Goal: Task Accomplishment & Management: Manage account settings

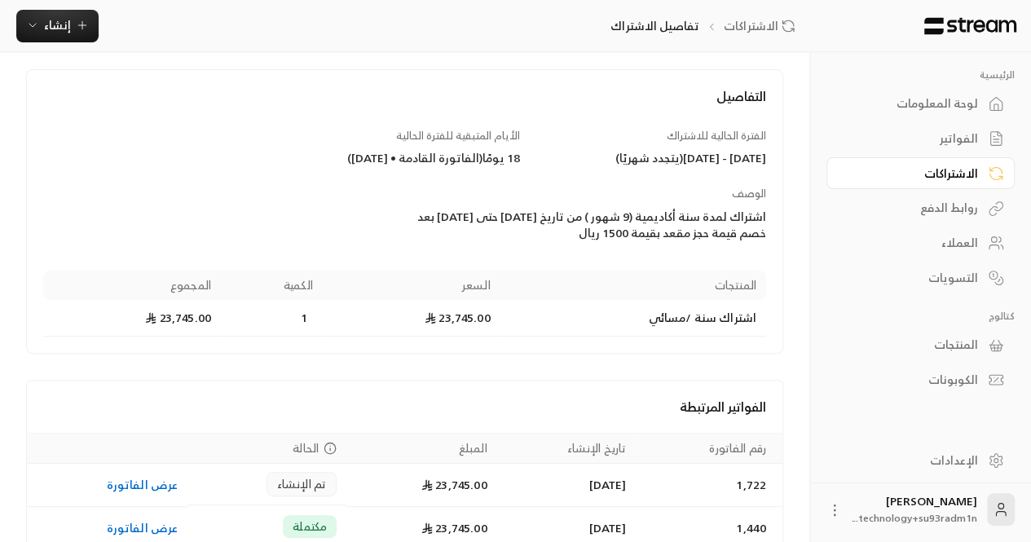
scroll to position [86, 0]
drag, startPoint x: 753, startPoint y: 313, endPoint x: 646, endPoint y: 324, distance: 108.2
click at [646, 324] on td "اشتراك سنة /مسائي" at bounding box center [634, 319] width 266 height 37
drag, startPoint x: 646, startPoint y: 324, endPoint x: 759, endPoint y: 326, distance: 113.3
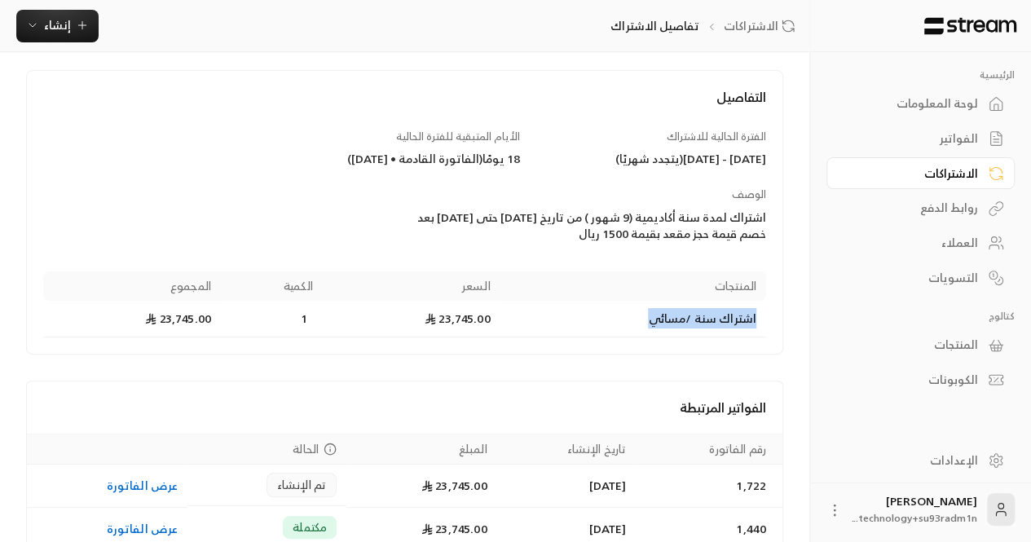
click at [759, 326] on td "اشتراك سنة /مسائي" at bounding box center [634, 319] width 266 height 37
click at [721, 326] on td "اشتراك سنة /مسائي" at bounding box center [634, 319] width 266 height 37
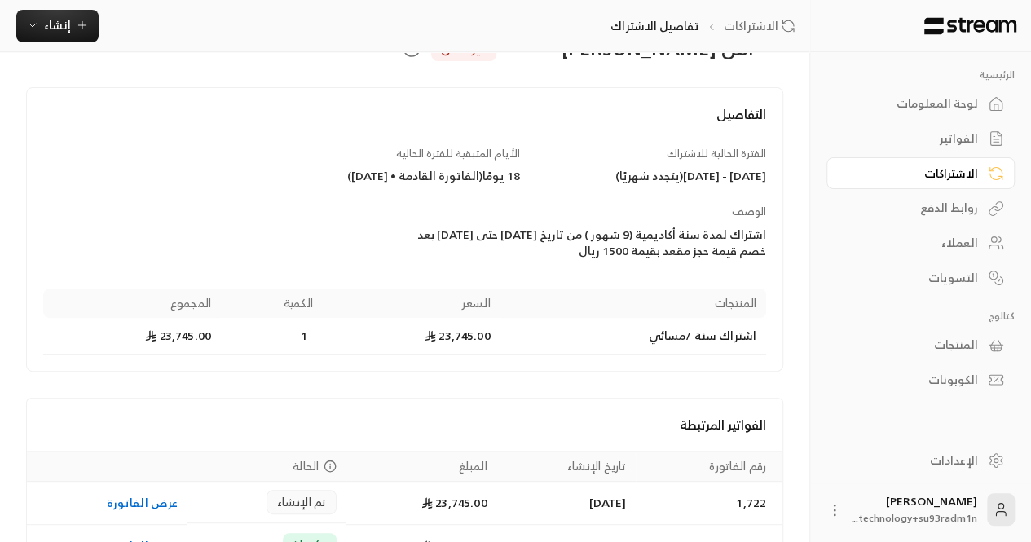
scroll to position [167, 0]
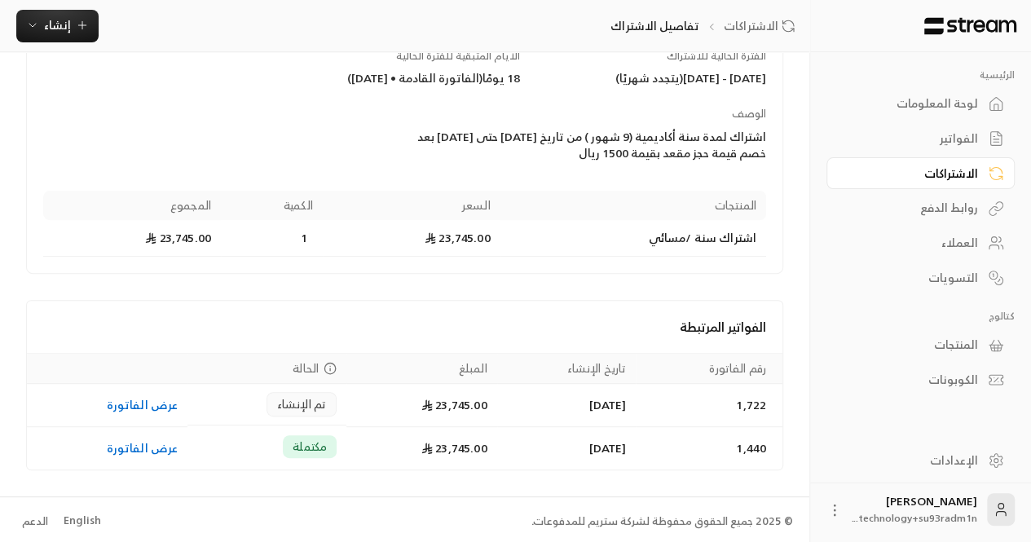
click at [79, 518] on div "English" at bounding box center [82, 521] width 37 height 16
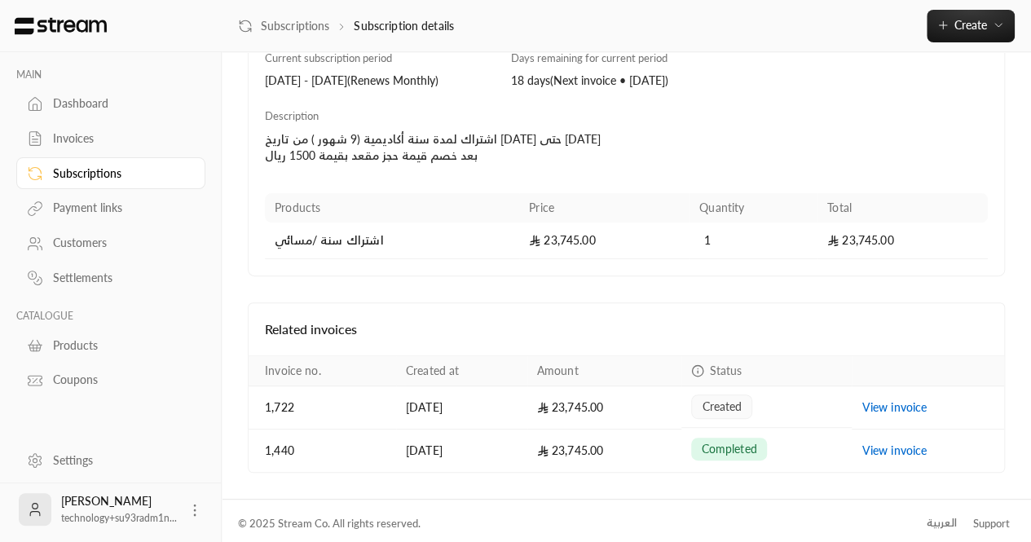
scroll to position [167, 0]
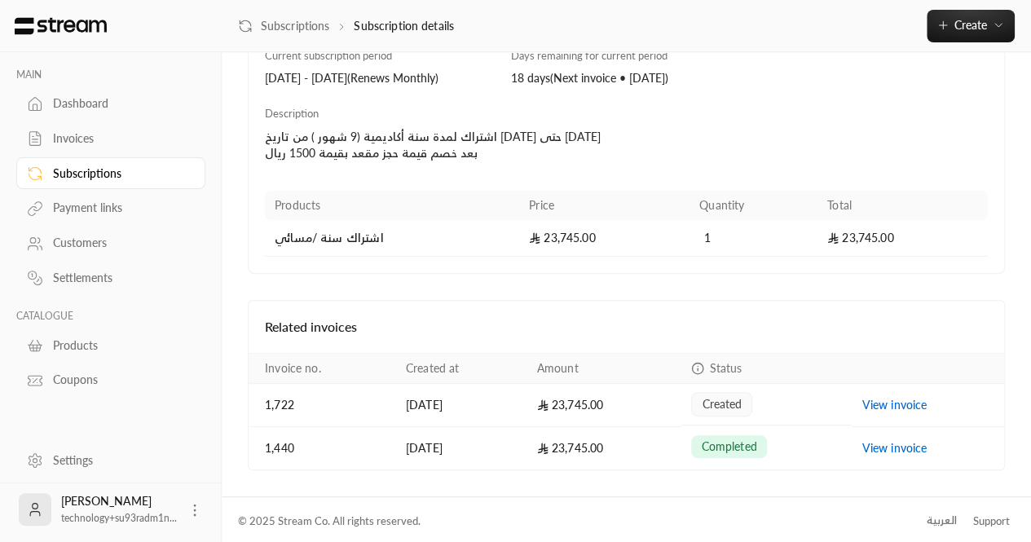
click at [355, 242] on td "اشتراك سنة /مسائي" at bounding box center [392, 238] width 254 height 37
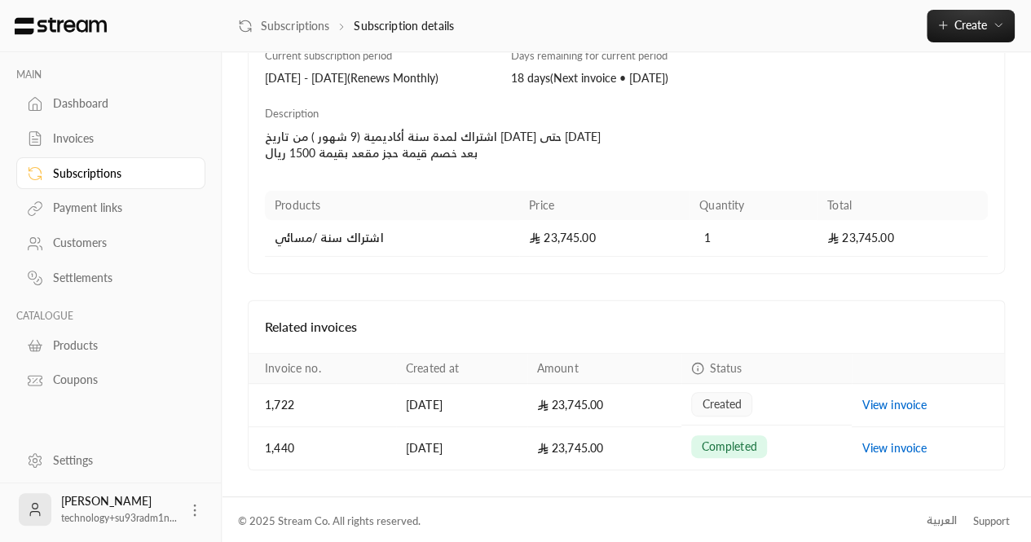
click at [356, 289] on div "Details Current subscription period 30/09/2025 - 31/10/2025 ( Renews Monthly ) …" at bounding box center [627, 229] width 742 height 481
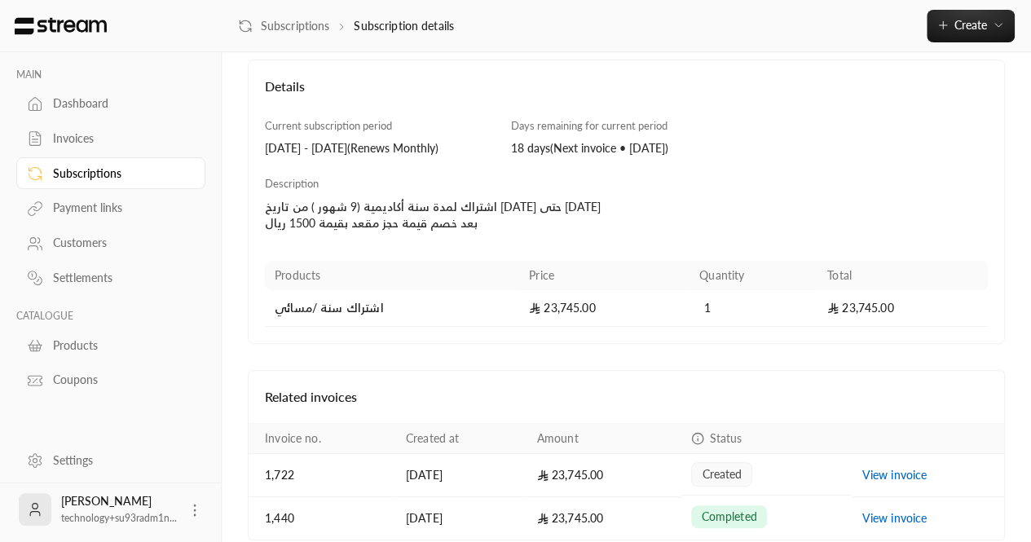
scroll to position [0, 0]
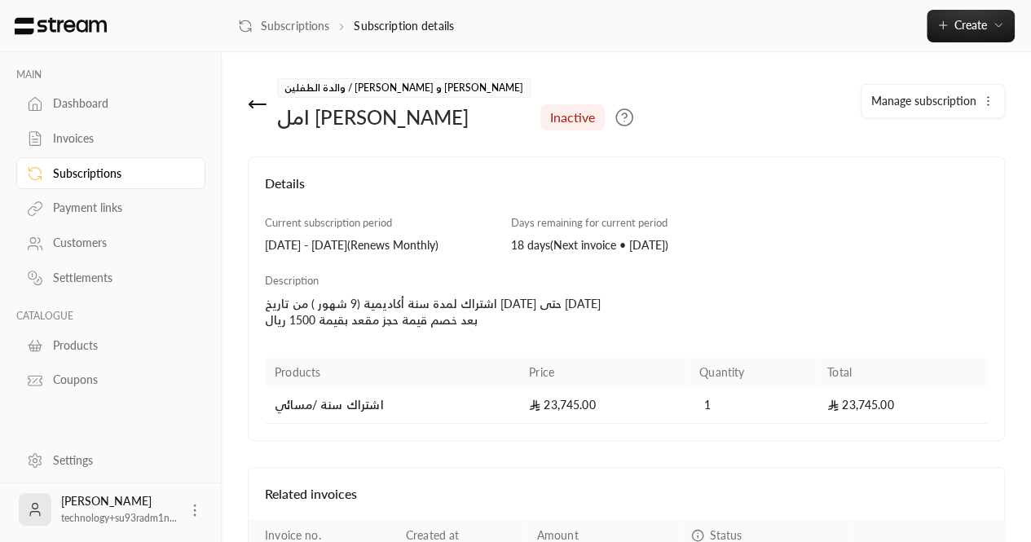
click at [261, 113] on icon at bounding box center [258, 105] width 20 height 20
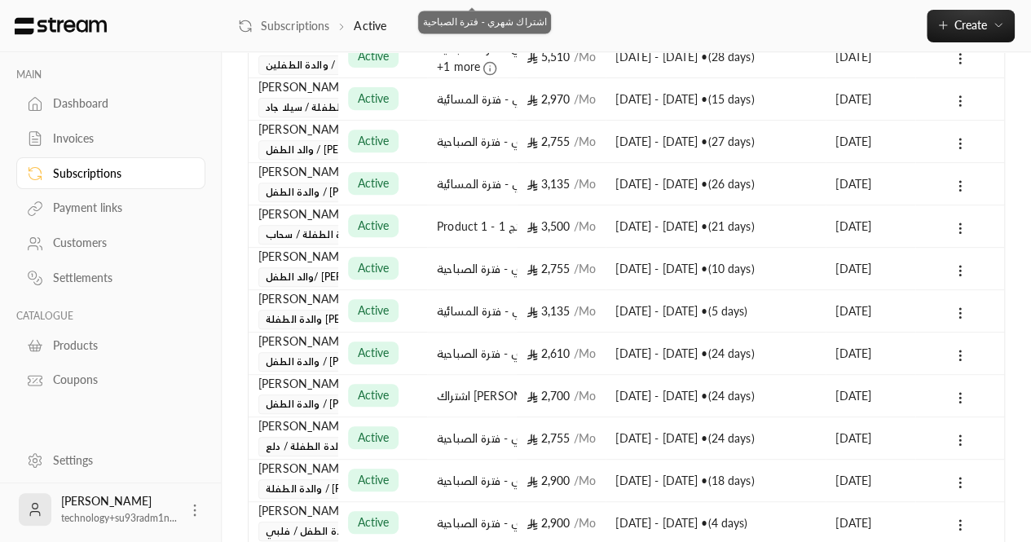
scroll to position [529, 0]
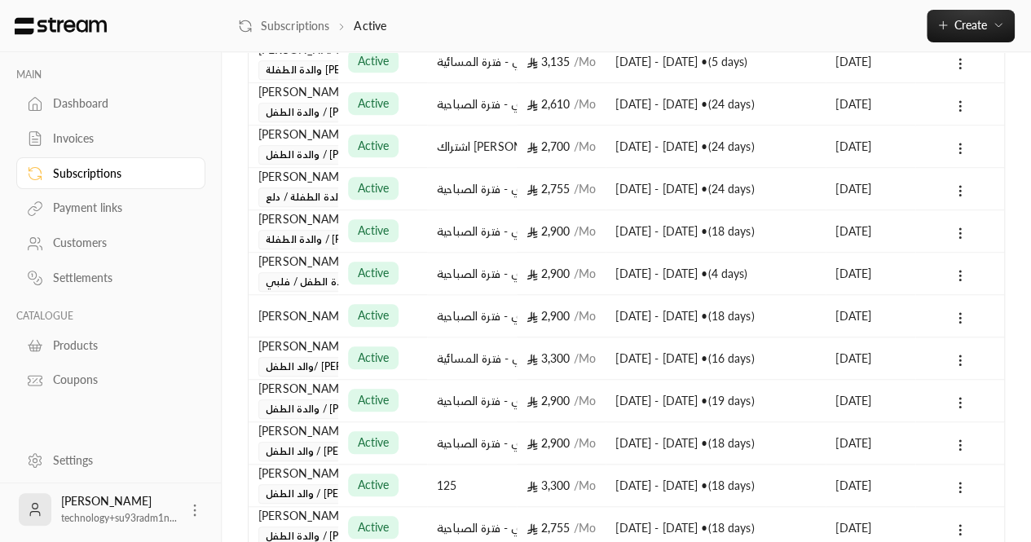
click at [79, 346] on div "Products" at bounding box center [119, 345] width 132 height 16
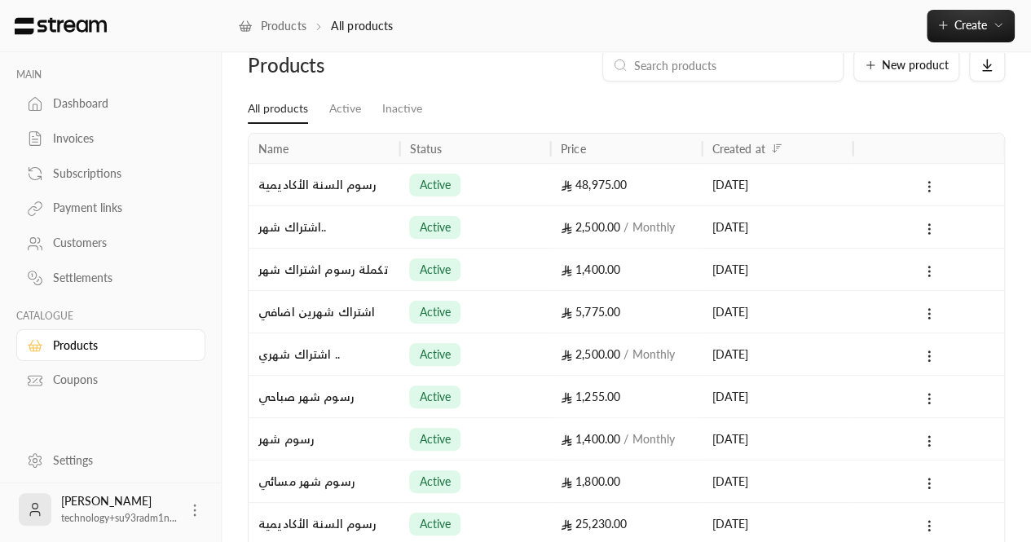
scroll to position [31, 0]
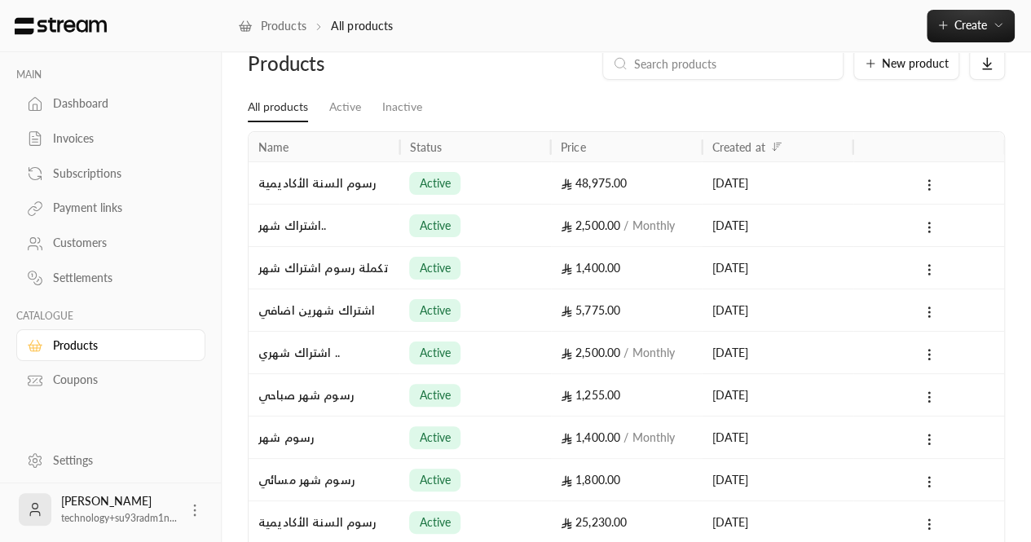
click at [541, 201] on div "active" at bounding box center [474, 182] width 151 height 42
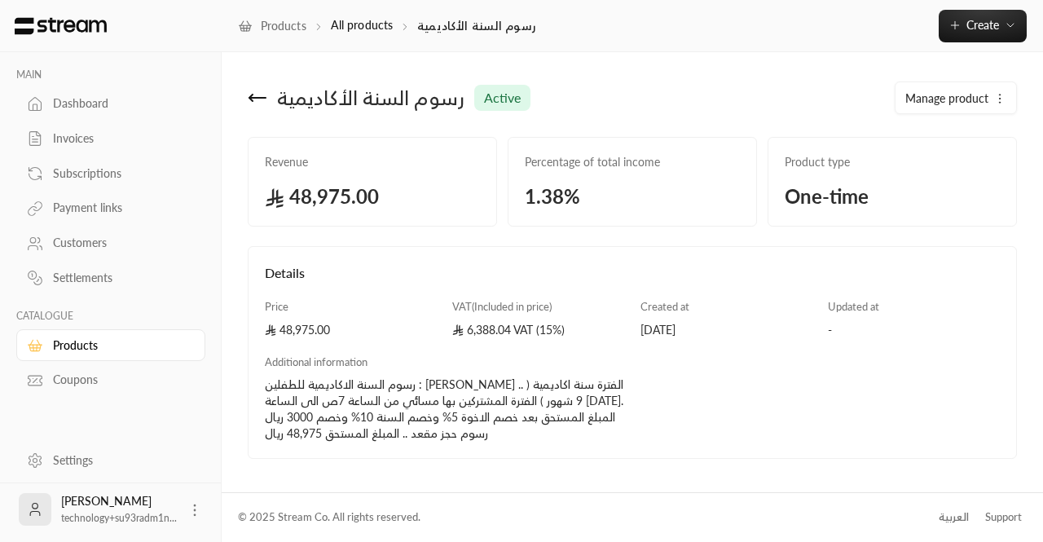
click at [249, 105] on icon at bounding box center [258, 98] width 20 height 20
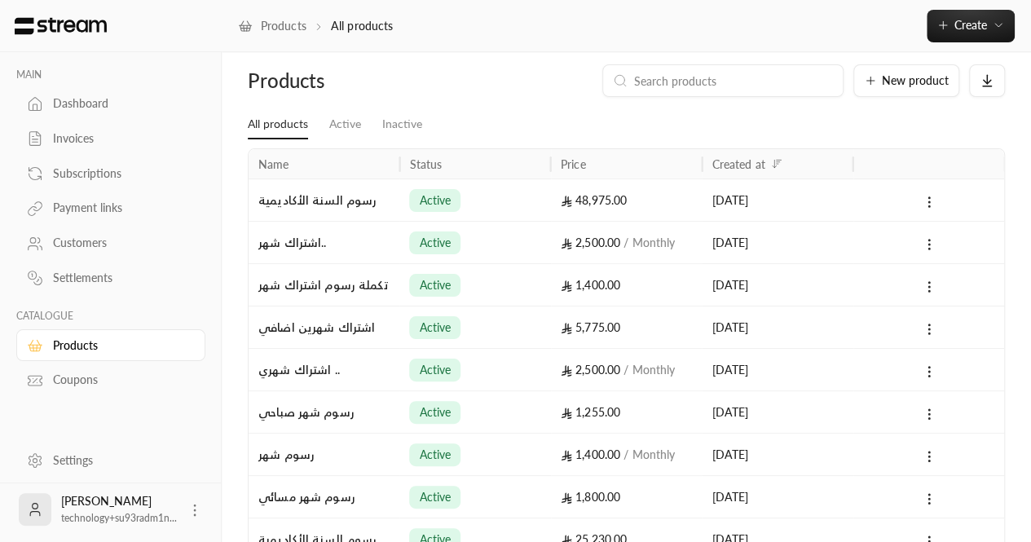
scroll to position [18, 0]
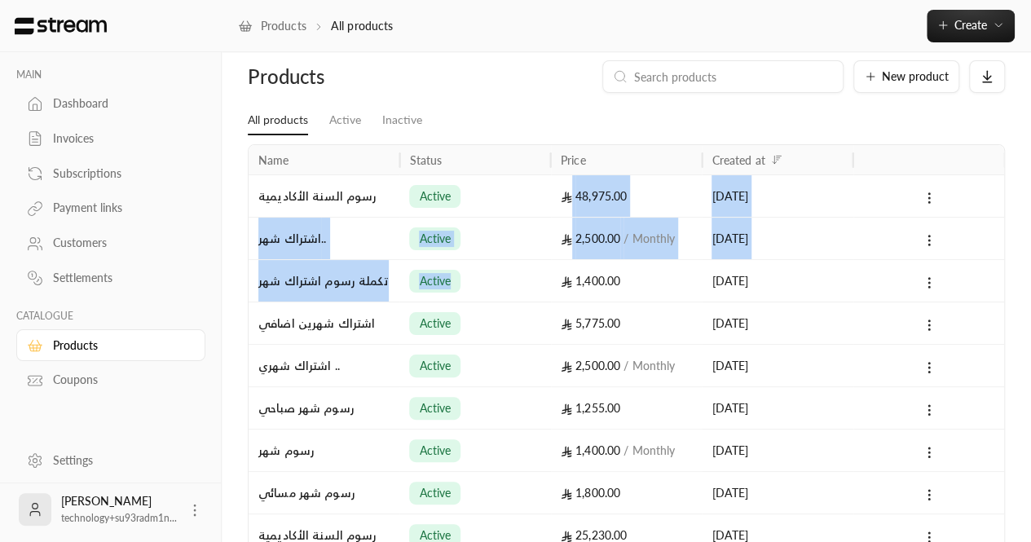
drag, startPoint x: 530, startPoint y: 179, endPoint x: 541, endPoint y: 265, distance: 87.2
click at [541, 265] on div "رسوم السنة الأكاديمية active 48,975.00 21/09/2025 اشتراك شهر.. active 2,500.00 …" at bounding box center [627, 386] width 756 height 424
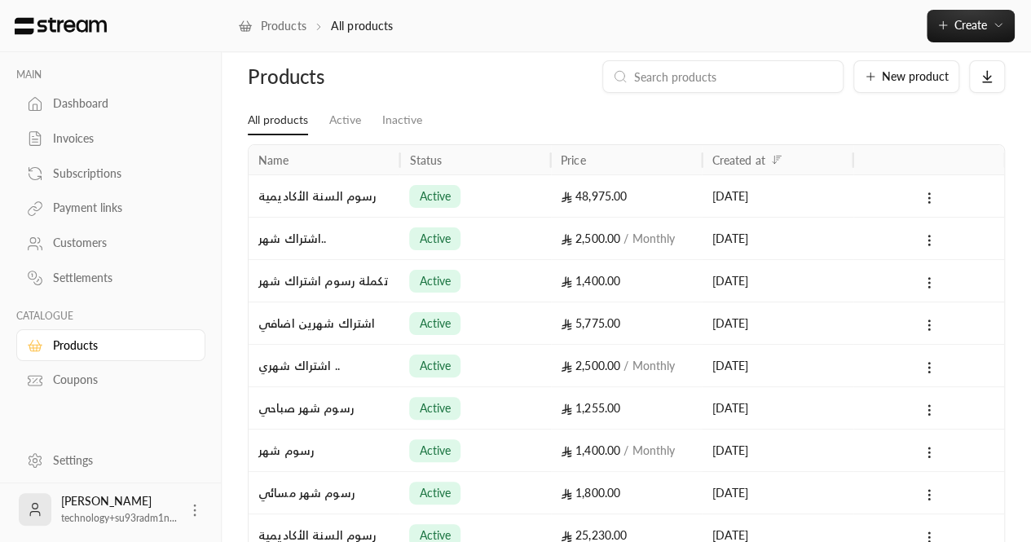
click at [507, 110] on ul "All products Active Inactive" at bounding box center [626, 120] width 757 height 29
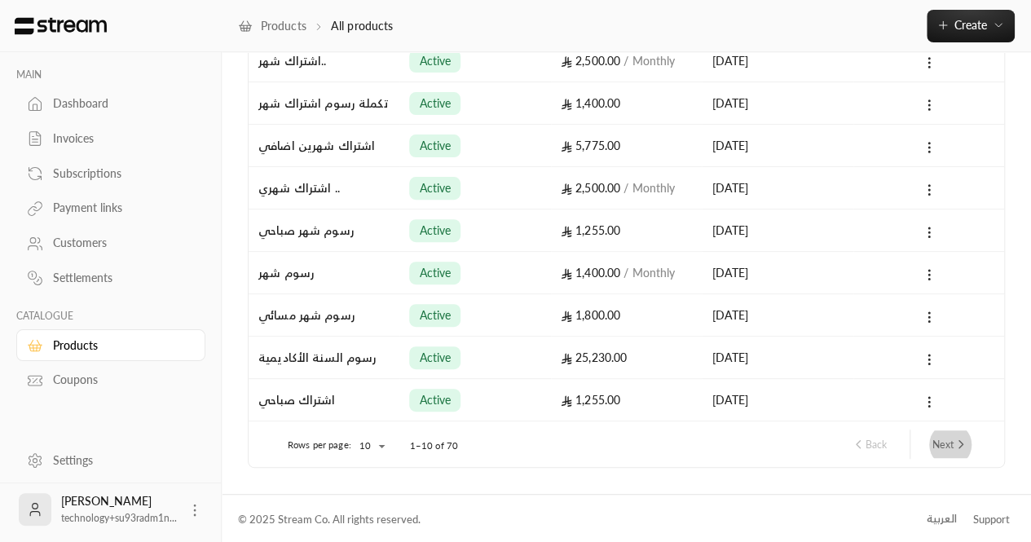
click at [944, 441] on button "Next" at bounding box center [950, 444] width 49 height 28
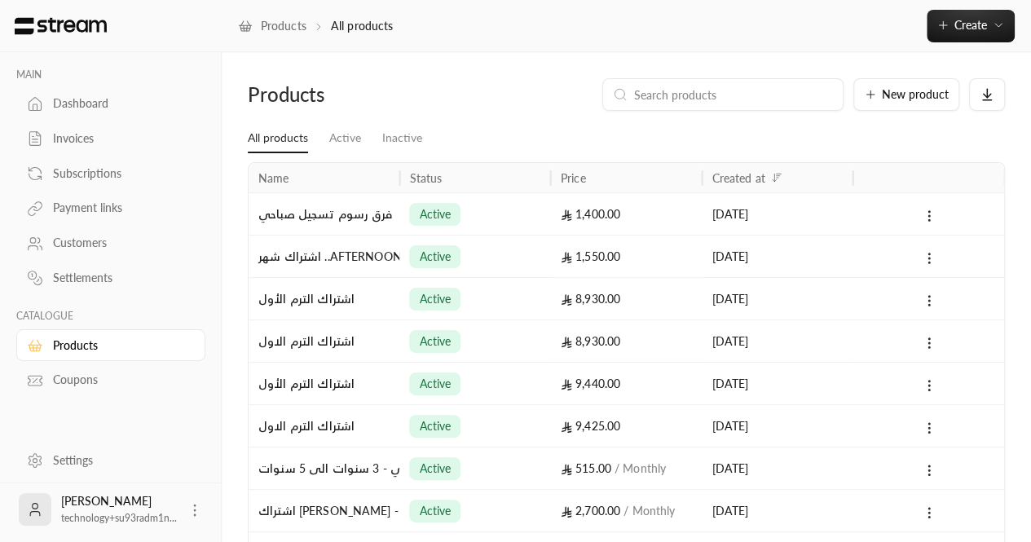
click at [675, 99] on input at bounding box center [733, 95] width 199 height 18
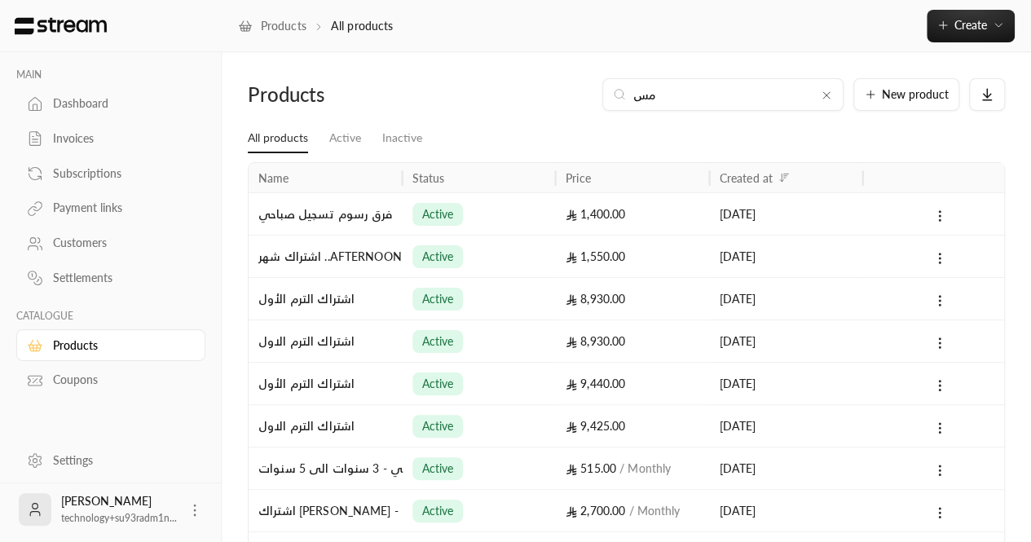
type input "م"
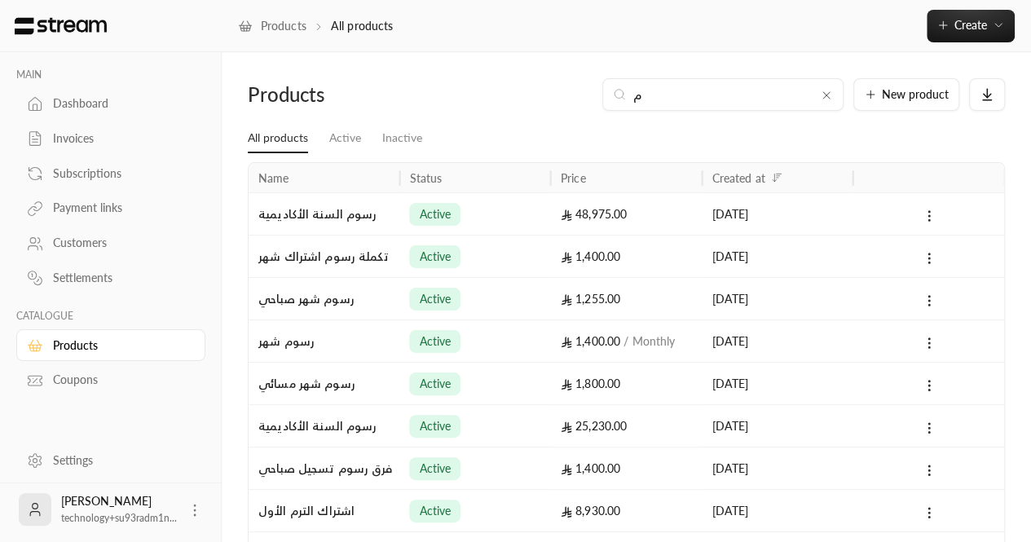
click at [60, 179] on div "Subscriptions" at bounding box center [119, 173] width 132 height 16
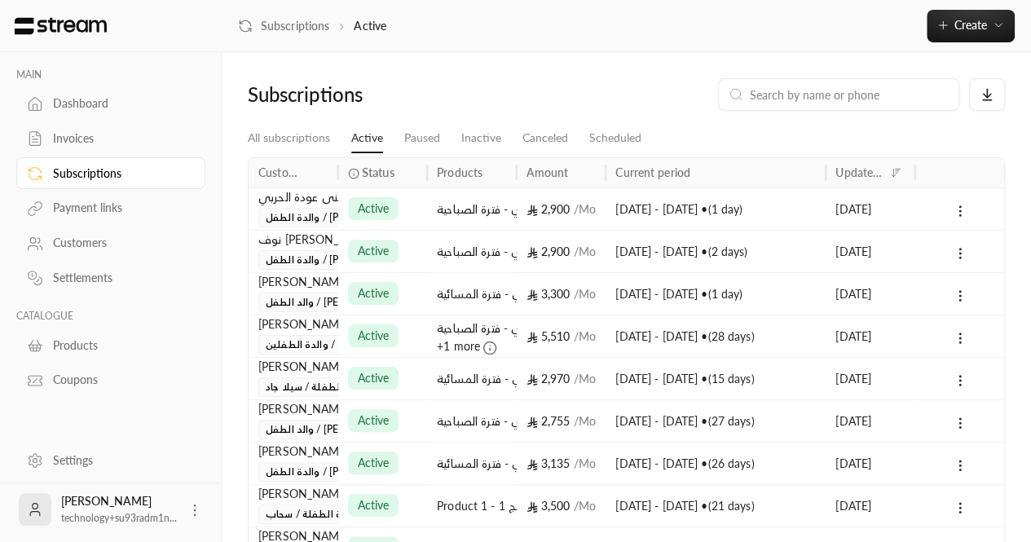
scroll to position [191, 0]
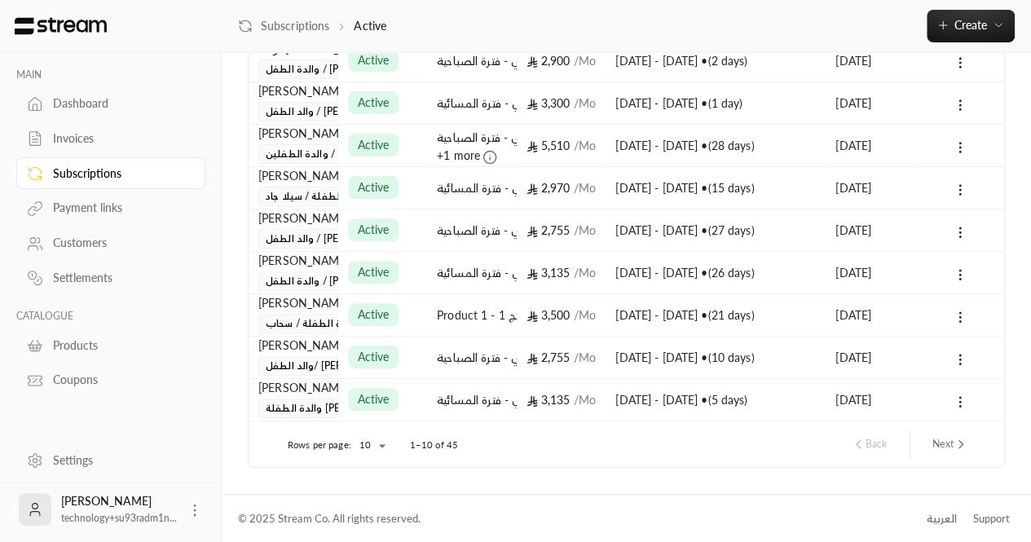
click at [943, 441] on button "Next" at bounding box center [950, 444] width 49 height 28
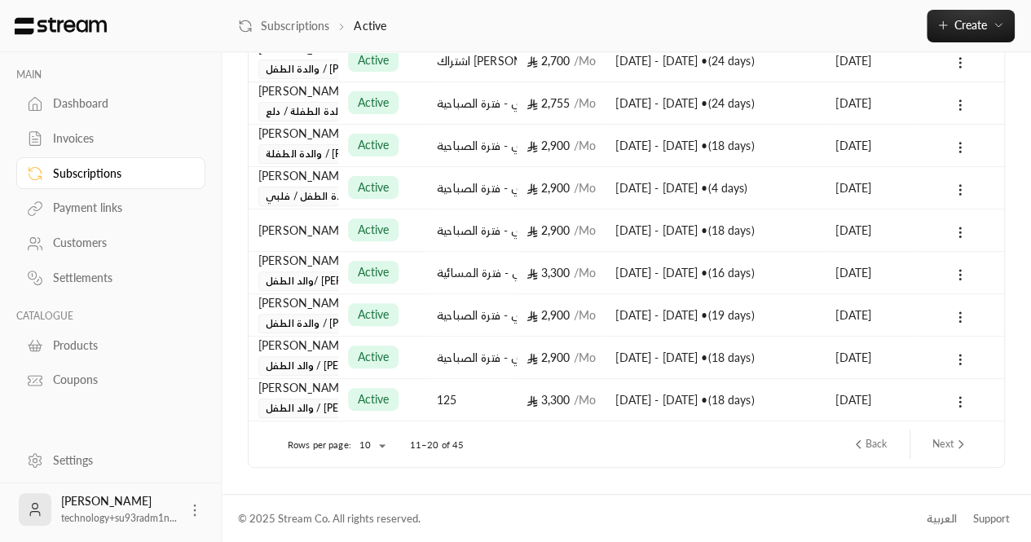
click at [948, 434] on button "Next" at bounding box center [950, 444] width 49 height 28
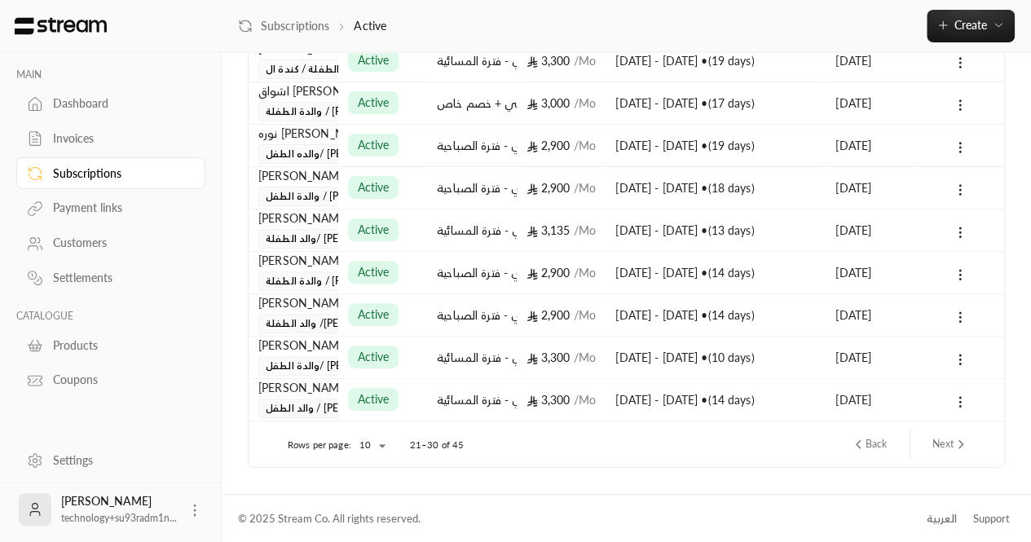
click at [959, 446] on icon "next page" at bounding box center [961, 443] width 4 height 7
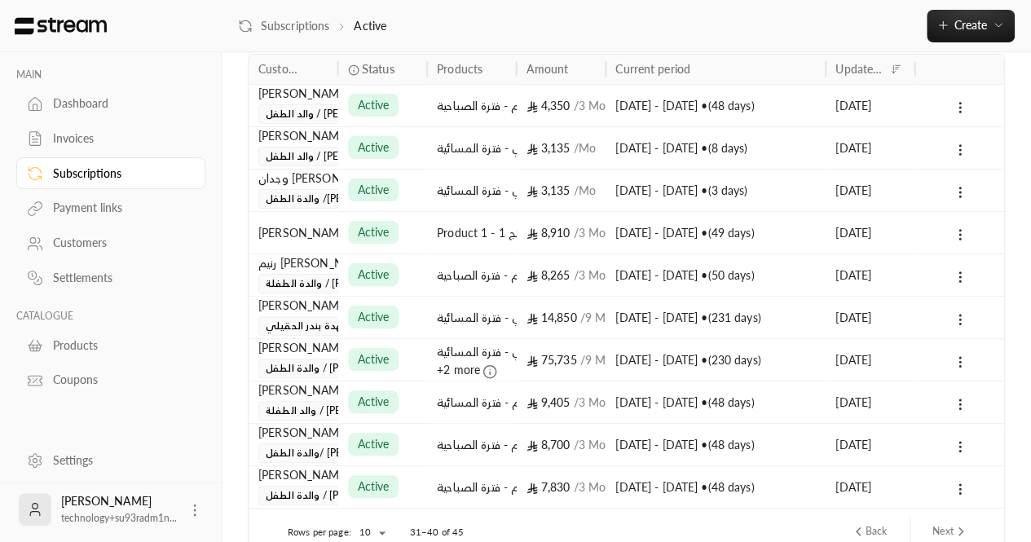
scroll to position [0, 0]
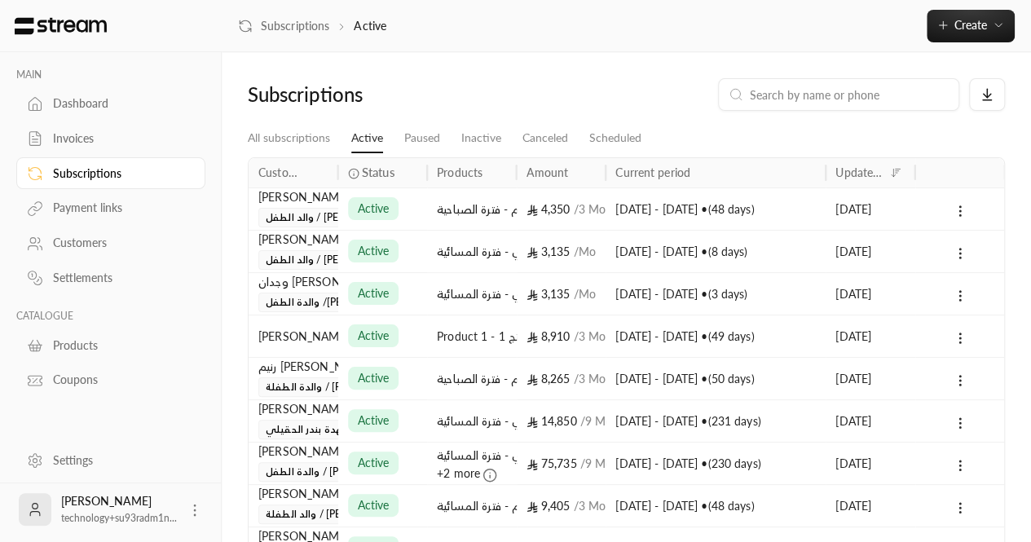
click at [77, 123] on link "Invoices" at bounding box center [110, 139] width 189 height 32
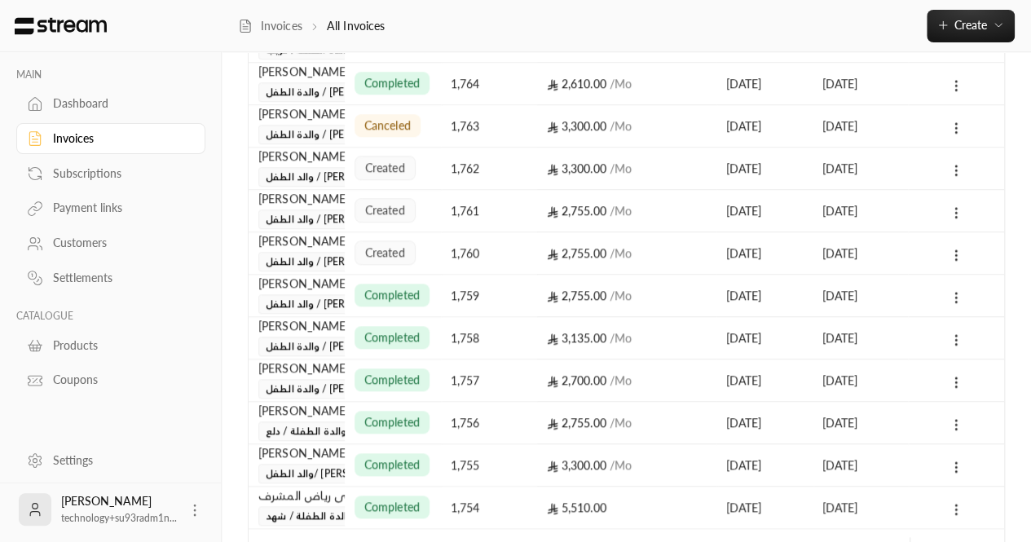
scroll to position [748, 0]
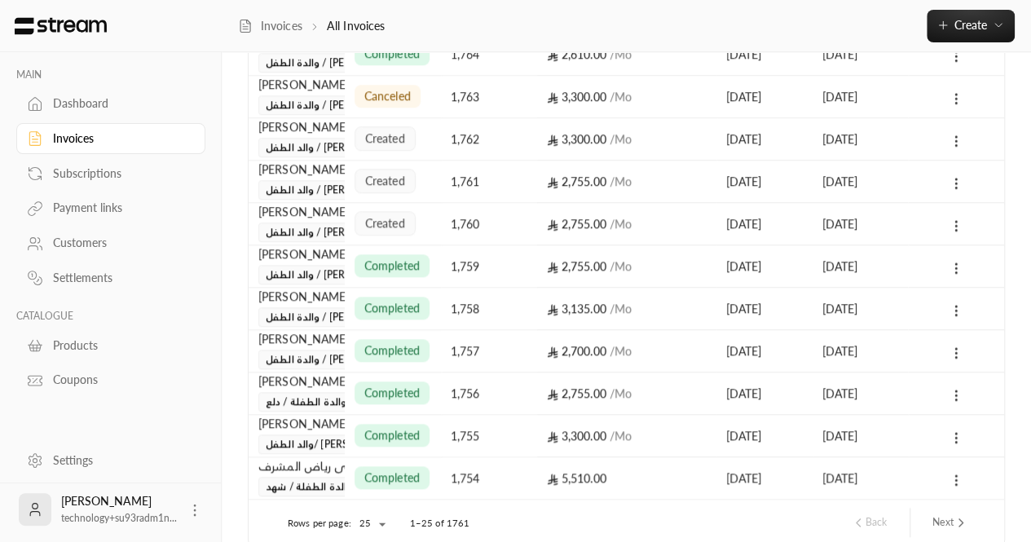
click at [946, 523] on button "Next" at bounding box center [950, 523] width 49 height 28
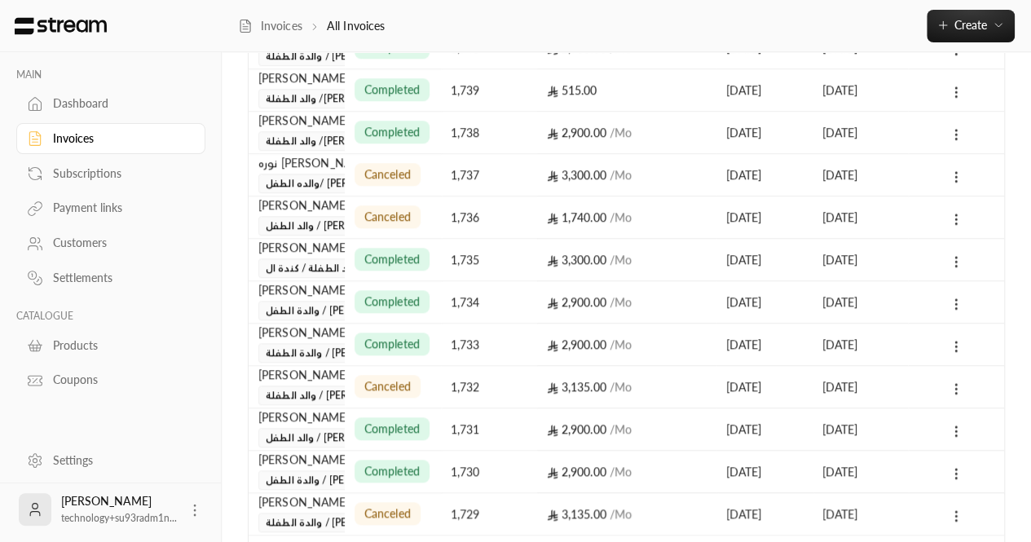
scroll to position [827, 0]
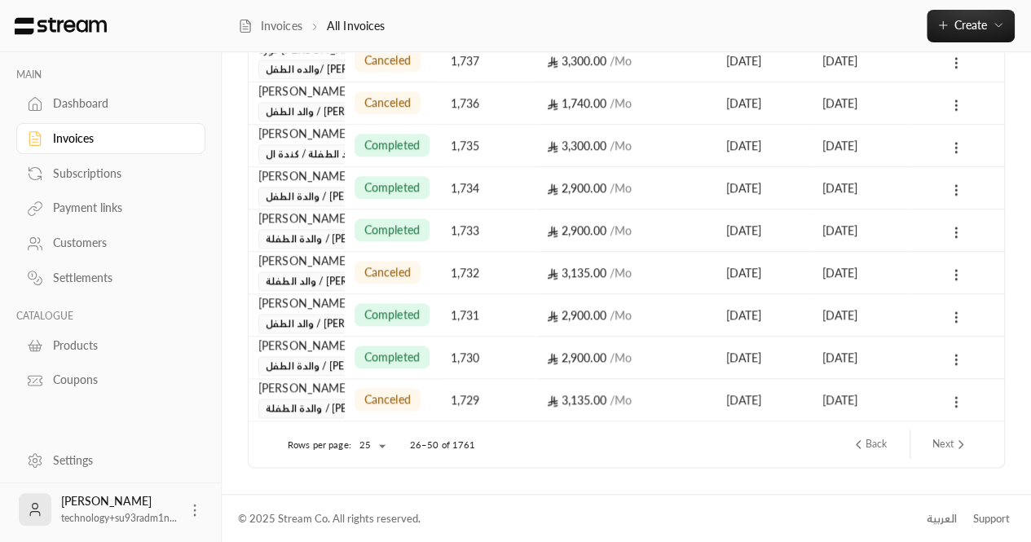
click at [965, 447] on icon "next page" at bounding box center [961, 444] width 15 height 15
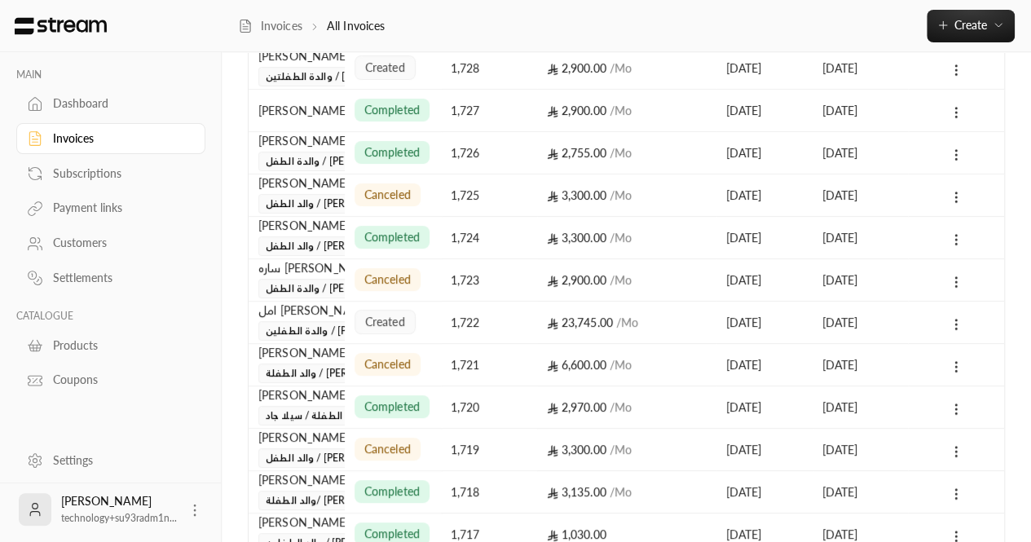
scroll to position [159, 0]
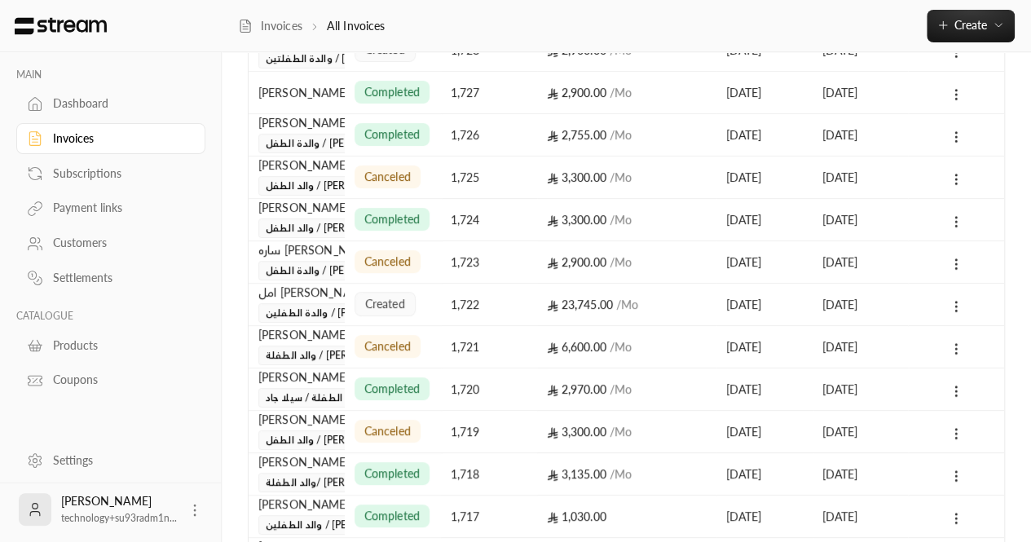
click at [348, 299] on div "created" at bounding box center [393, 304] width 96 height 42
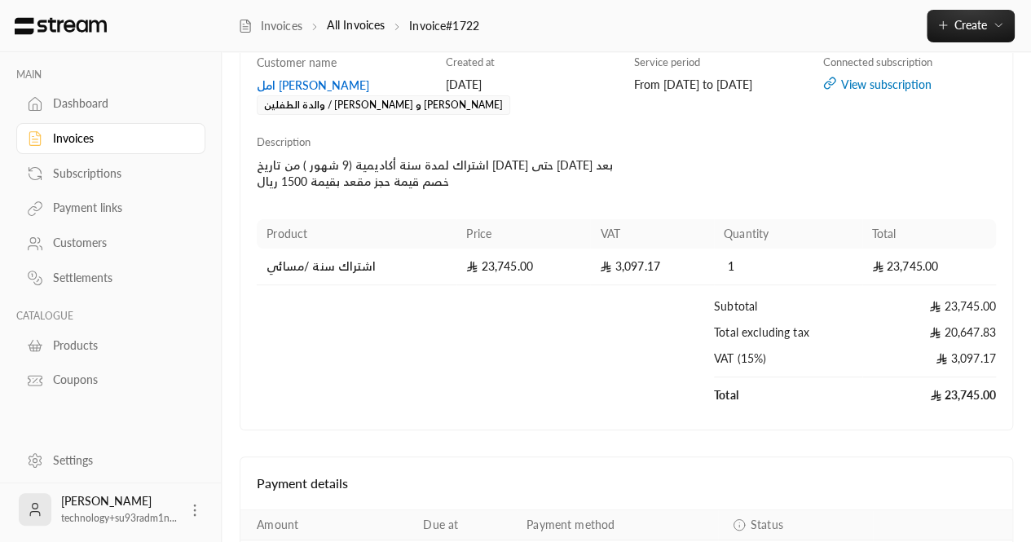
scroll to position [157, 0]
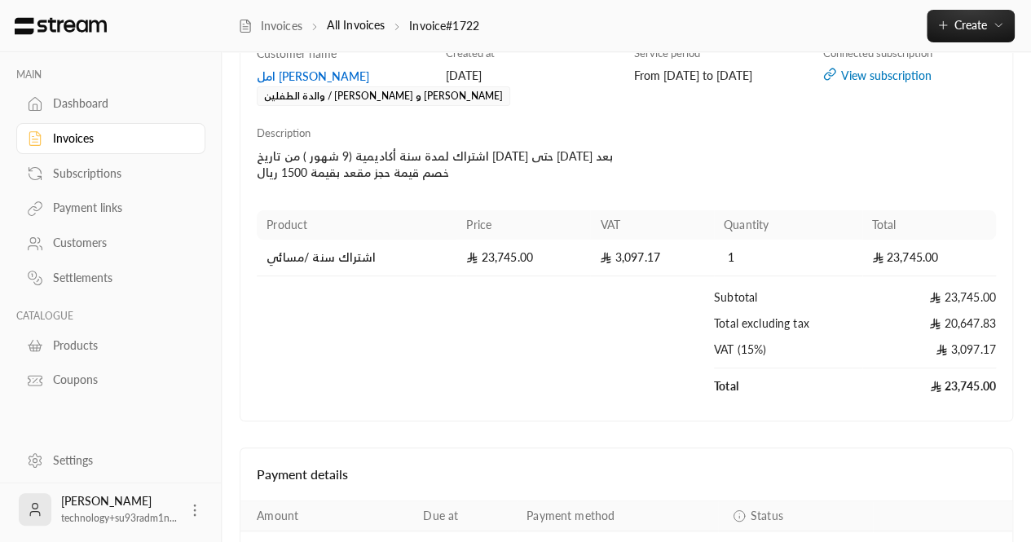
click at [336, 258] on td "اشتراك سنة /مسائي" at bounding box center [357, 258] width 200 height 37
copy td "اشتراك سنة /مسائي"
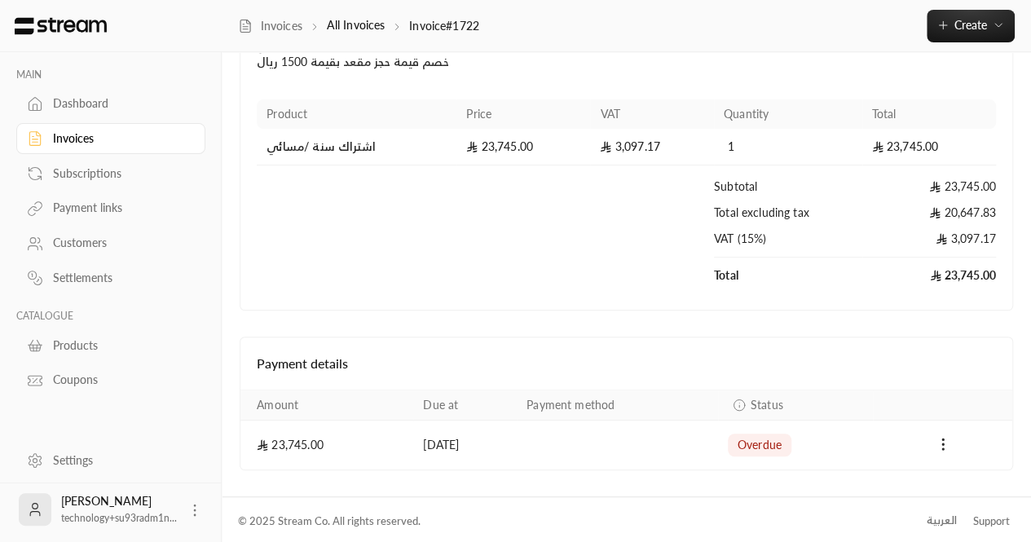
click at [456, 232] on td "Products" at bounding box center [485, 244] width 457 height 27
click at [34, 344] on icon at bounding box center [35, 345] width 16 height 16
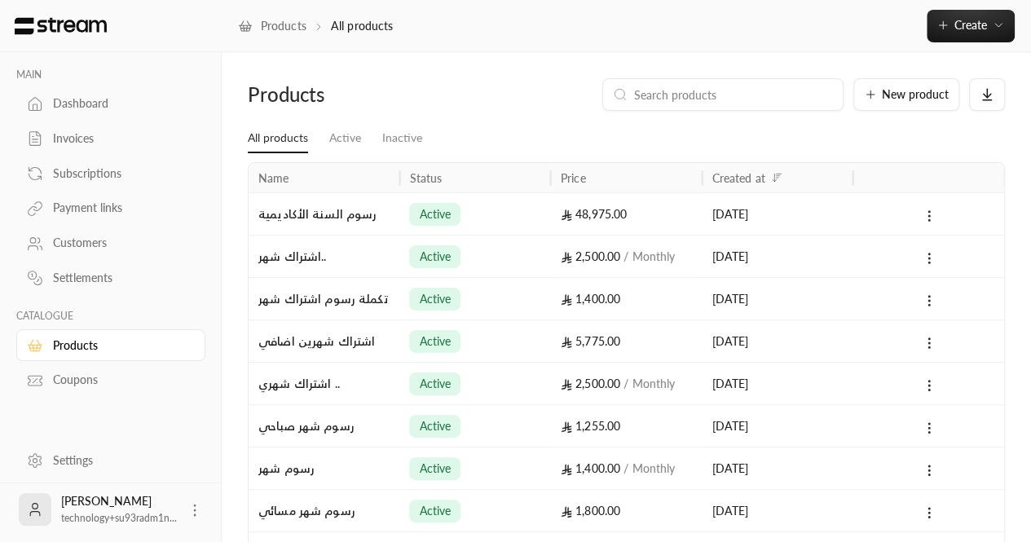
click at [684, 89] on input at bounding box center [733, 95] width 199 height 18
paste input "اشتراك سنة /مسائي"
type input "اشتراك سنة /مسائي"
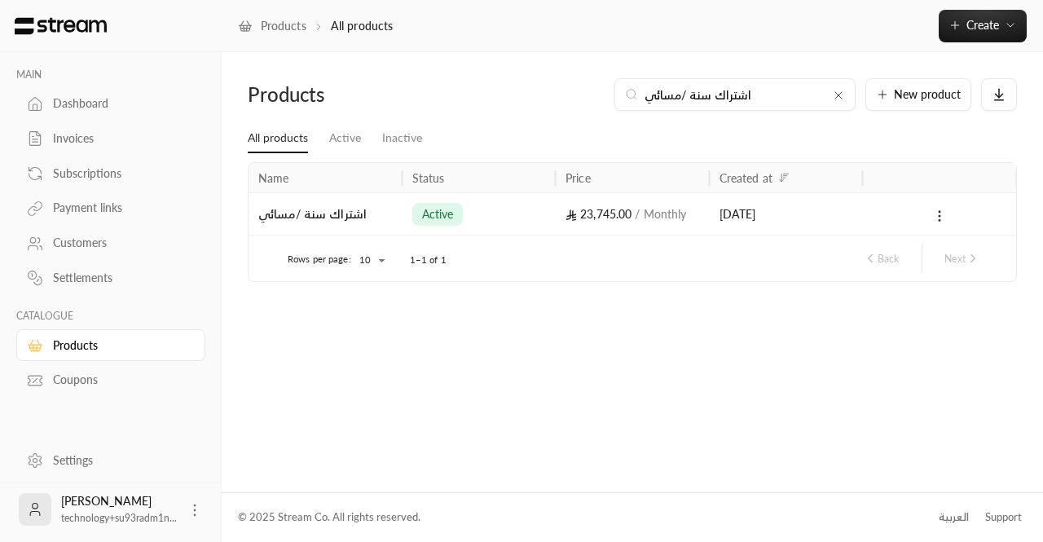
click at [516, 219] on div "active" at bounding box center [479, 214] width 135 height 42
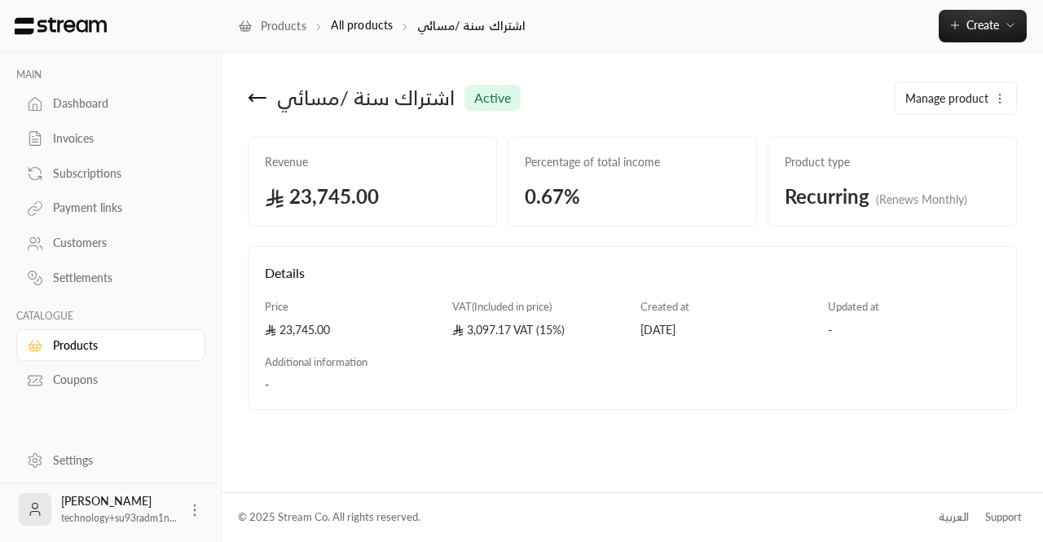
click at [253, 98] on icon at bounding box center [257, 98] width 16 height 0
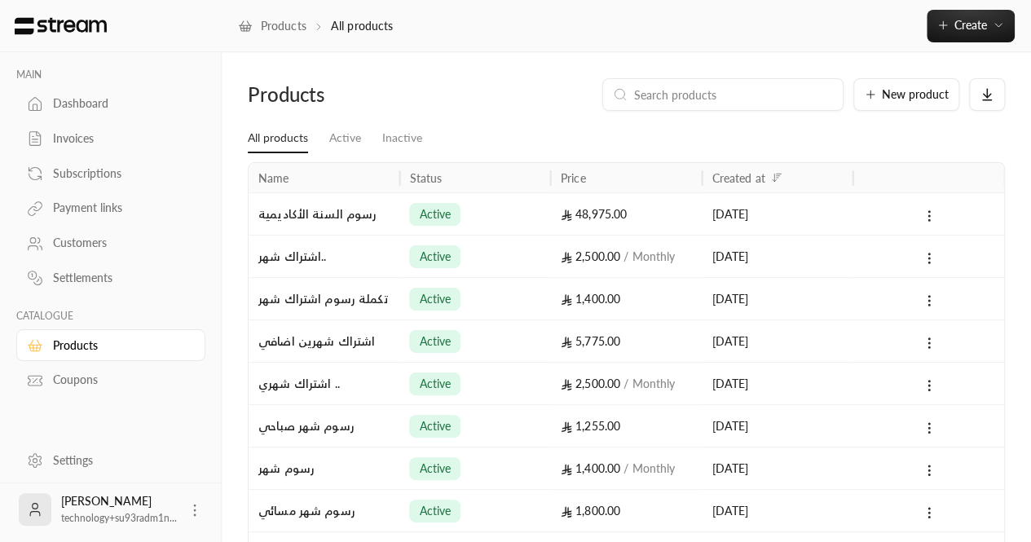
click at [695, 107] on div at bounding box center [722, 94] width 241 height 33
click at [663, 86] on input at bounding box center [733, 95] width 199 height 18
paste input "اشتراك سنة /مسائي"
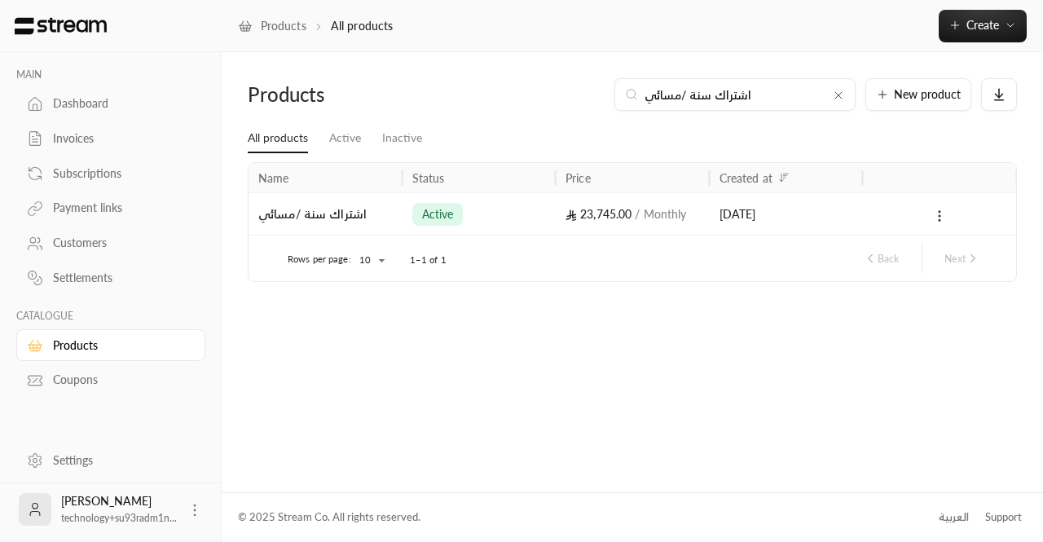
type input "اشتراك سنة /مسائي"
click at [592, 213] on span "23,745.00" at bounding box center [599, 214] width 66 height 14
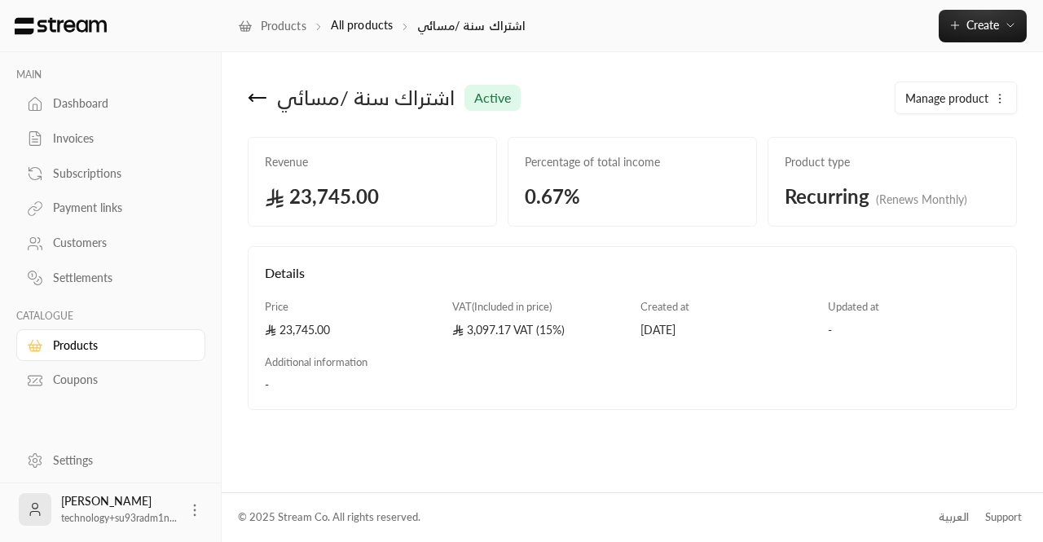
click at [1003, 96] on icon "button" at bounding box center [1000, 98] width 13 height 13
click at [931, 148] on span "Edit" at bounding box center [923, 145] width 19 height 13
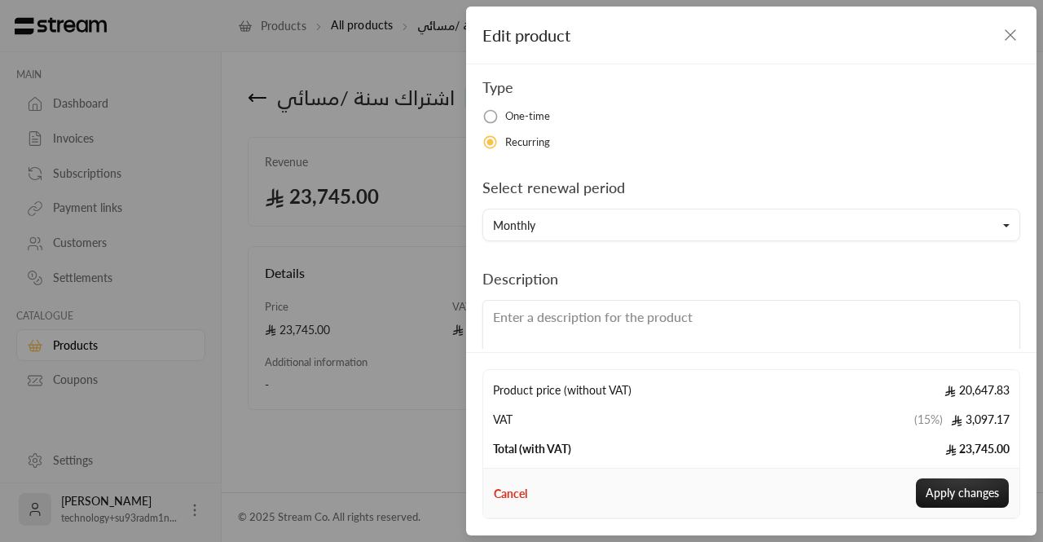
scroll to position [293, 0]
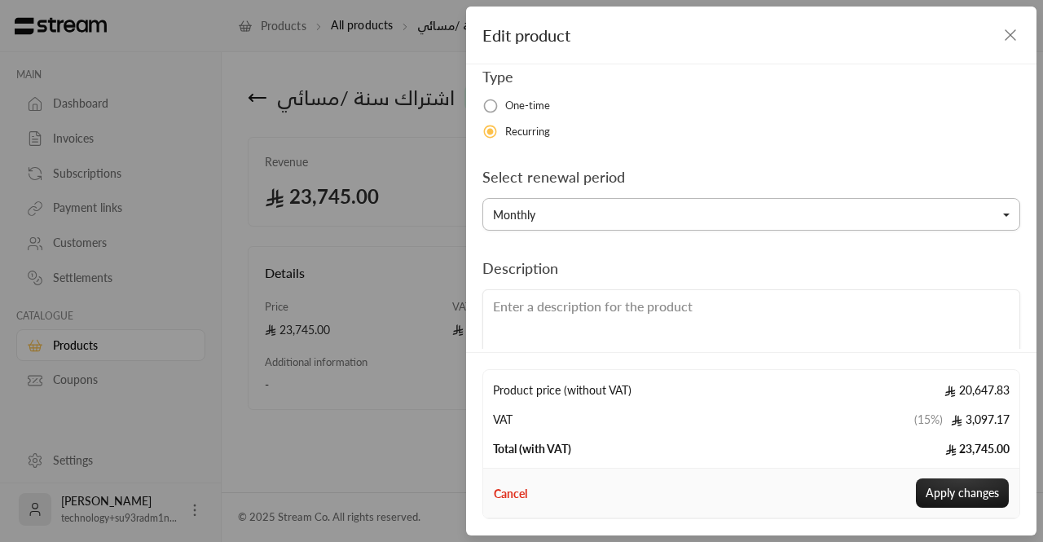
click at [690, 208] on button "Monthly" at bounding box center [752, 214] width 538 height 33
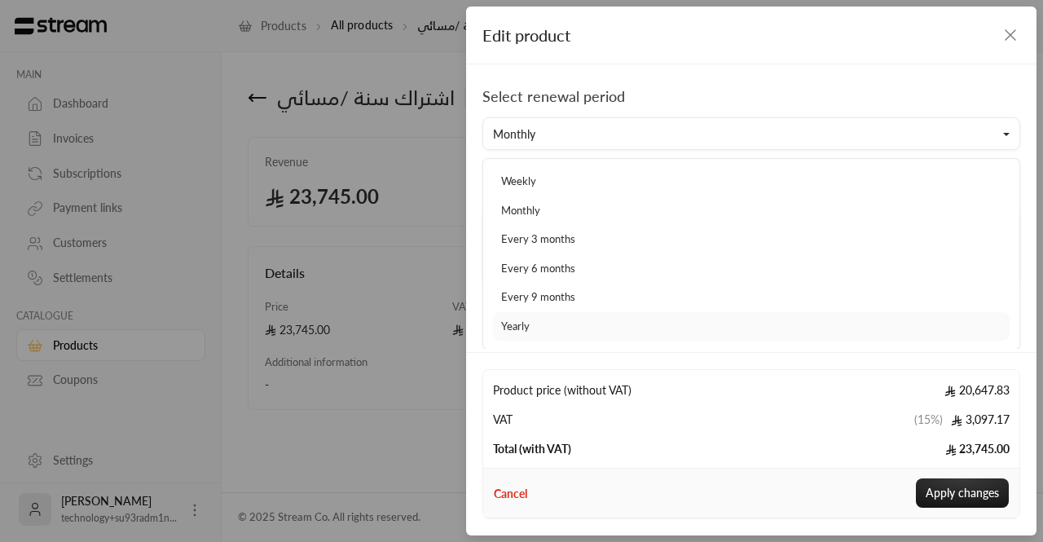
click at [577, 321] on link "Yearly" at bounding box center [751, 326] width 517 height 29
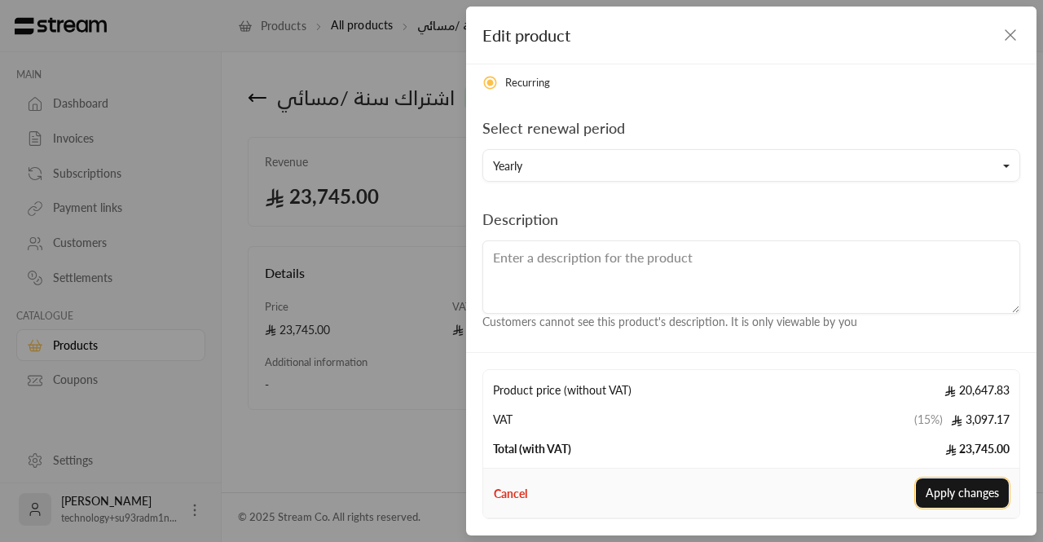
click at [944, 497] on button "Apply changes" at bounding box center [962, 492] width 93 height 29
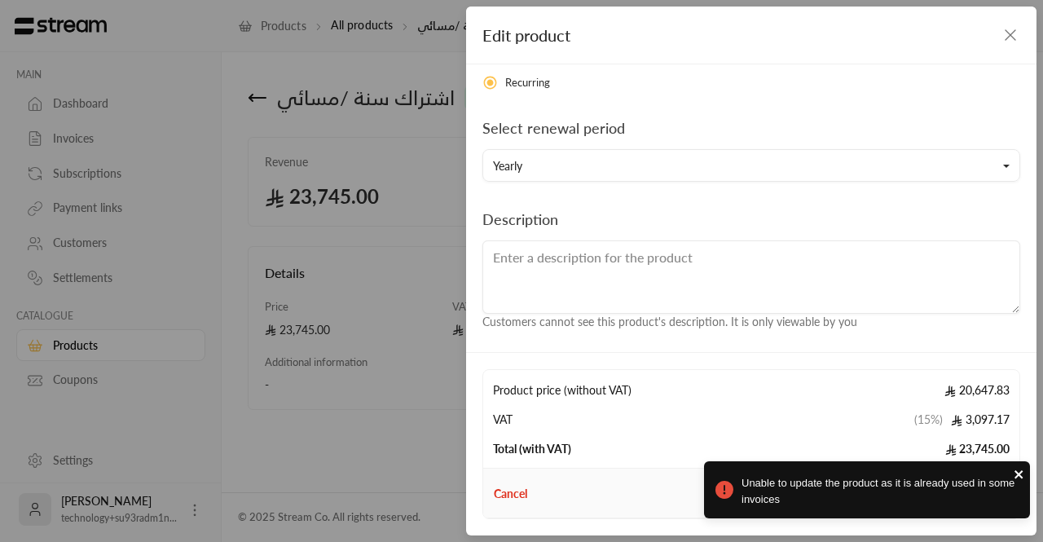
click at [1022, 474] on icon "close" at bounding box center [1019, 474] width 11 height 13
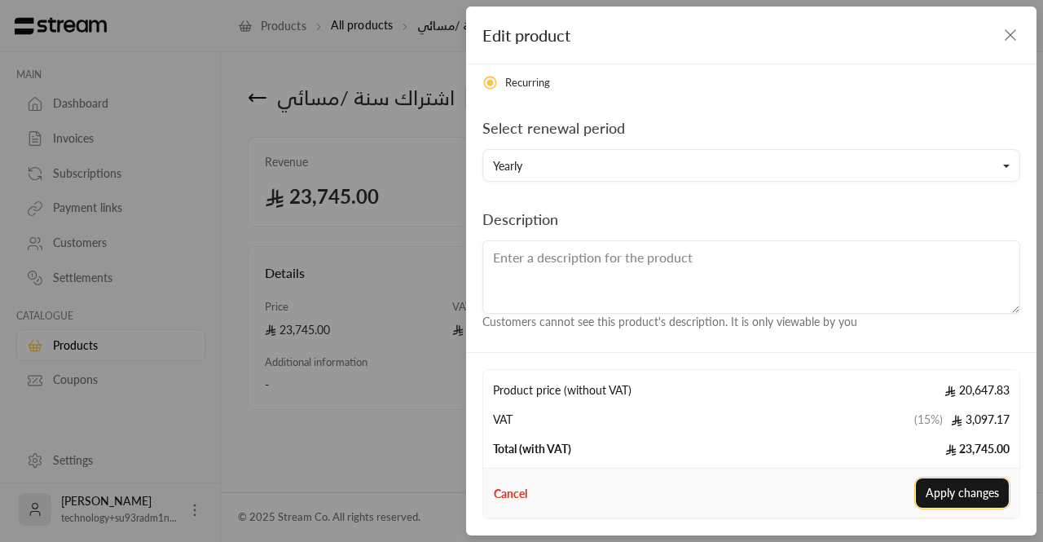
click at [956, 493] on button "Apply changes" at bounding box center [962, 492] width 93 height 29
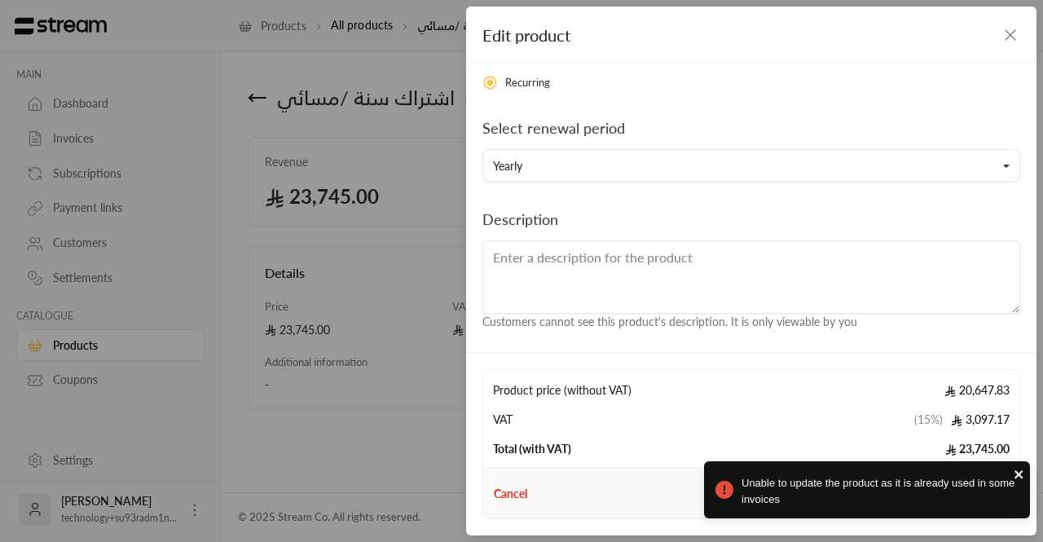
click at [1022, 478] on icon "close" at bounding box center [1019, 474] width 8 height 8
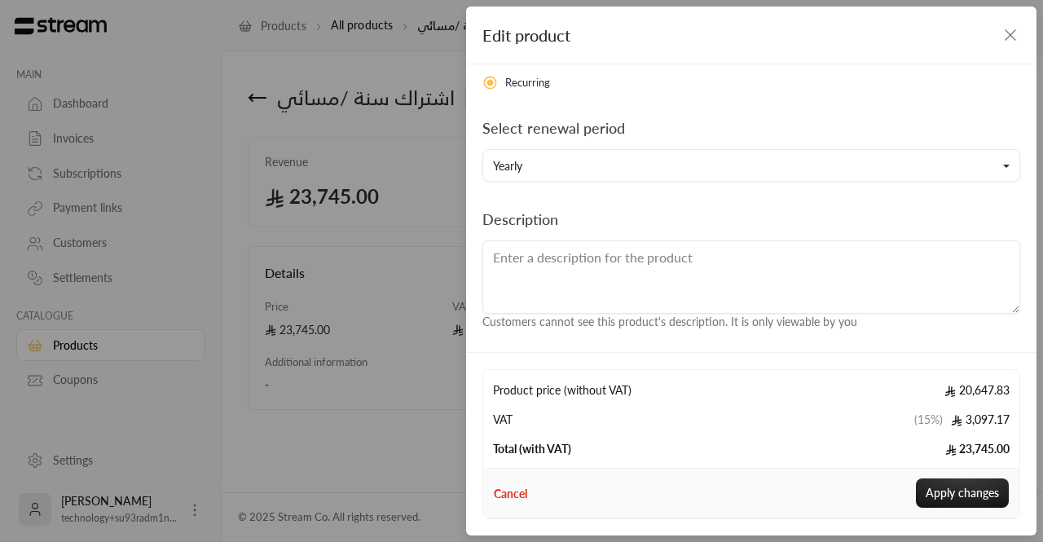
click at [497, 496] on button "Cancel" at bounding box center [510, 493] width 33 height 17
type input "0"
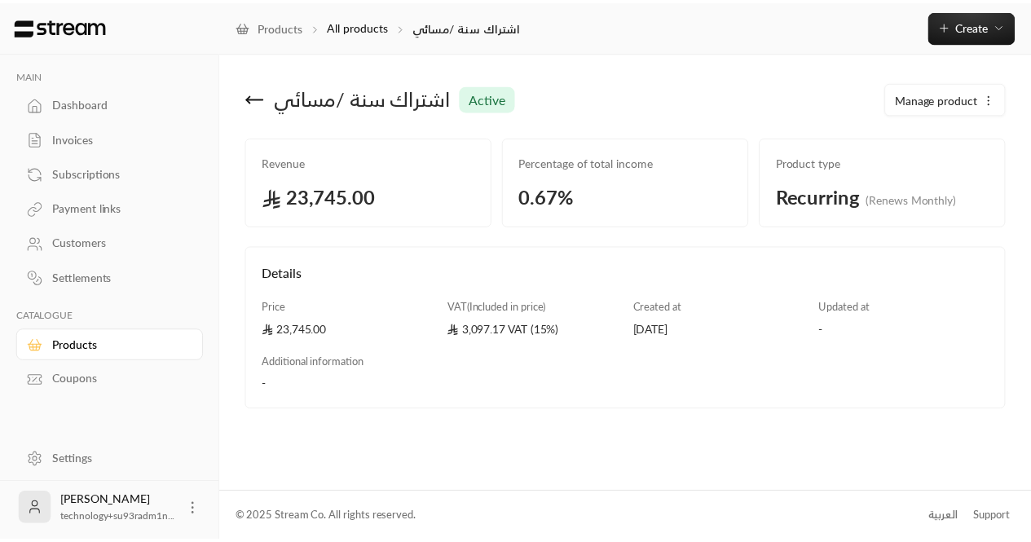
scroll to position [250, 0]
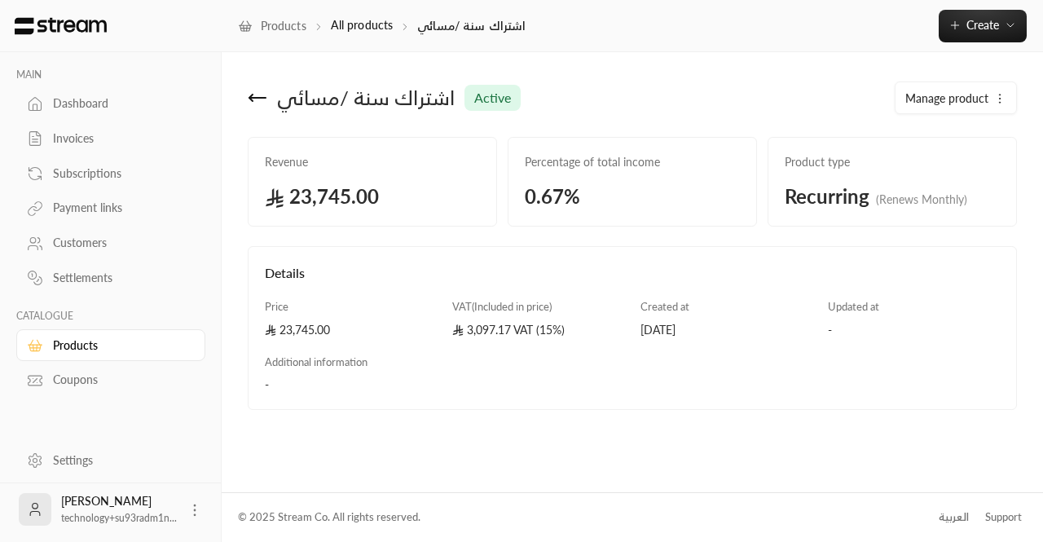
click at [61, 138] on div "Invoices" at bounding box center [119, 138] width 132 height 16
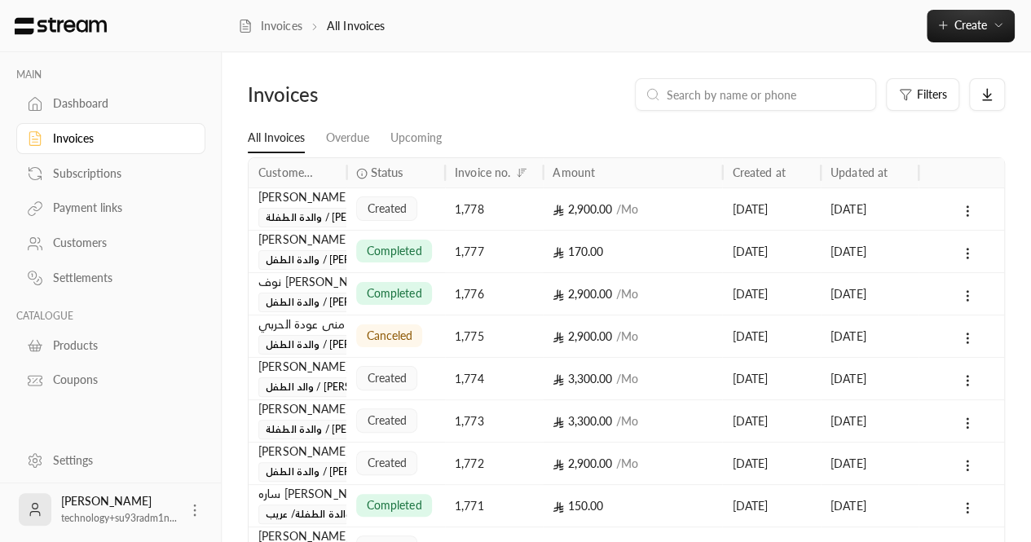
click at [704, 93] on input at bounding box center [766, 95] width 199 height 18
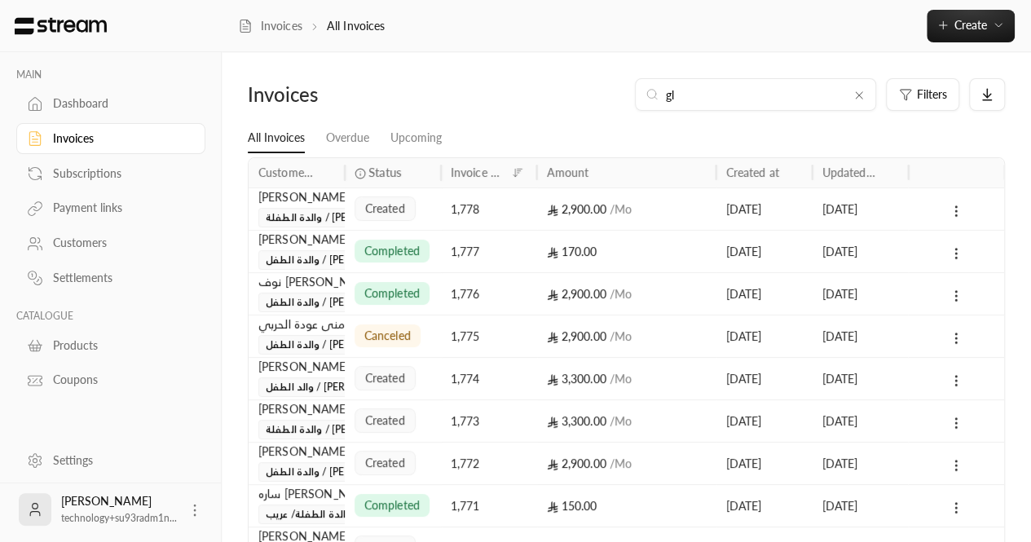
type input "g"
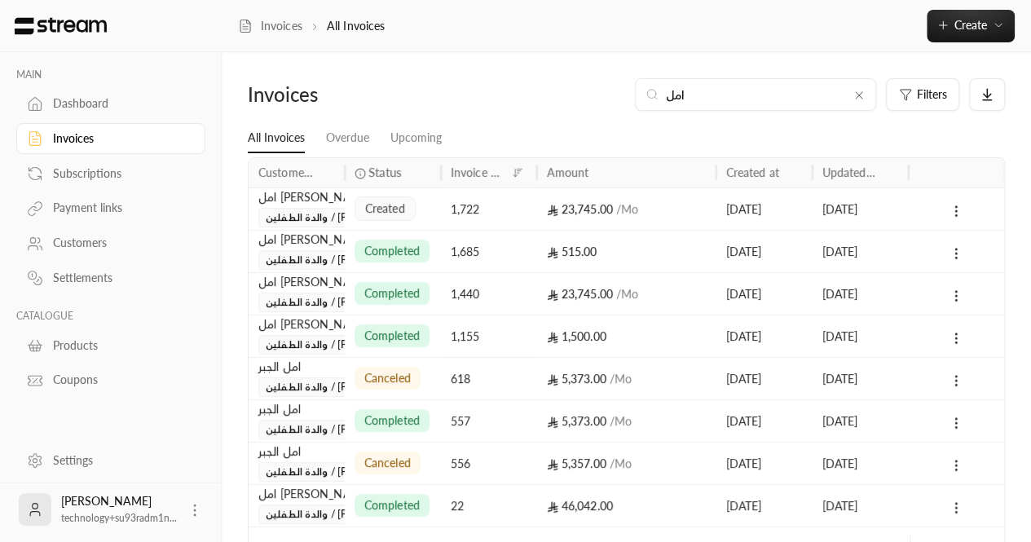
type input "امل"
click at [560, 198] on div "23,745.00 / Mo" at bounding box center [627, 209] width 160 height 42
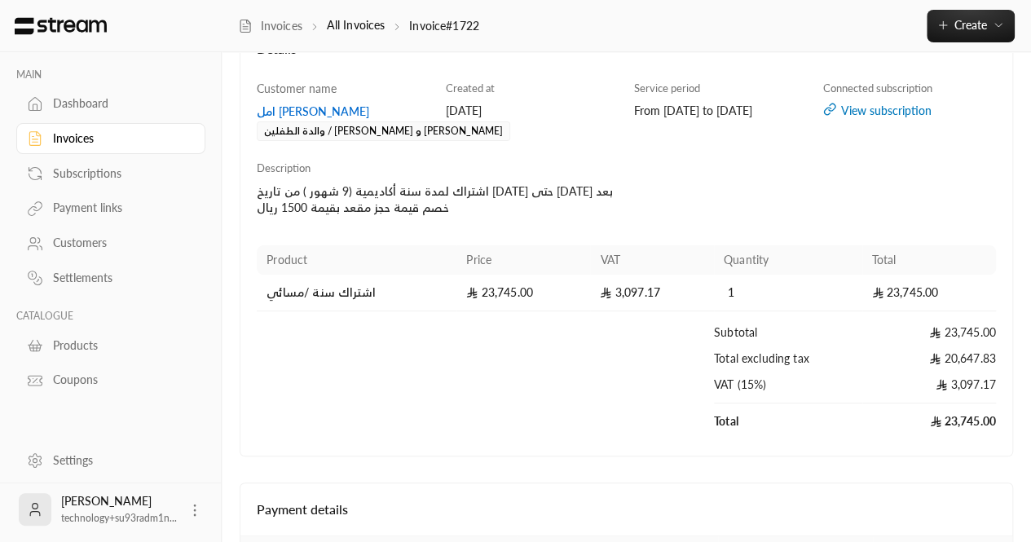
scroll to position [121, 0]
click at [850, 108] on div "View subscription" at bounding box center [909, 112] width 173 height 16
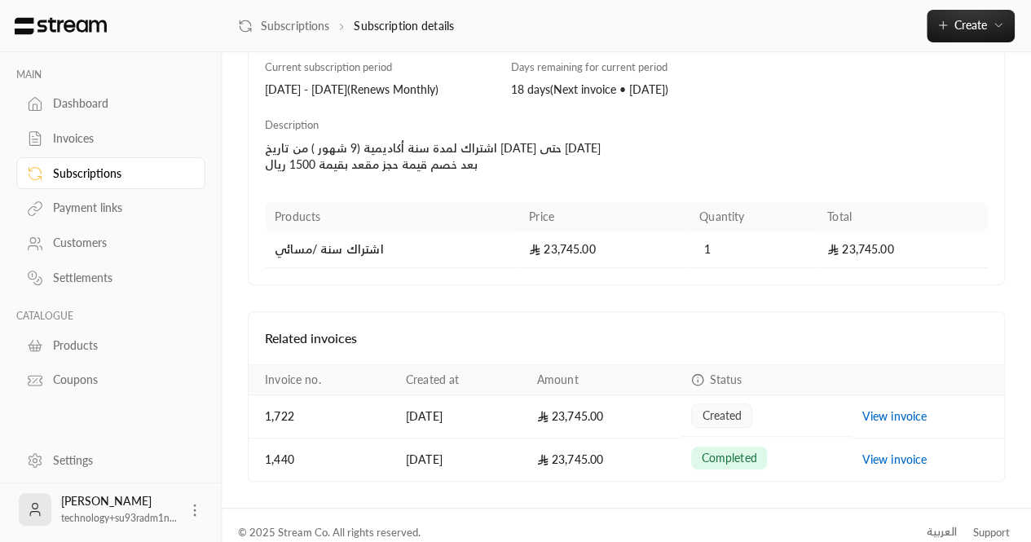
scroll to position [167, 0]
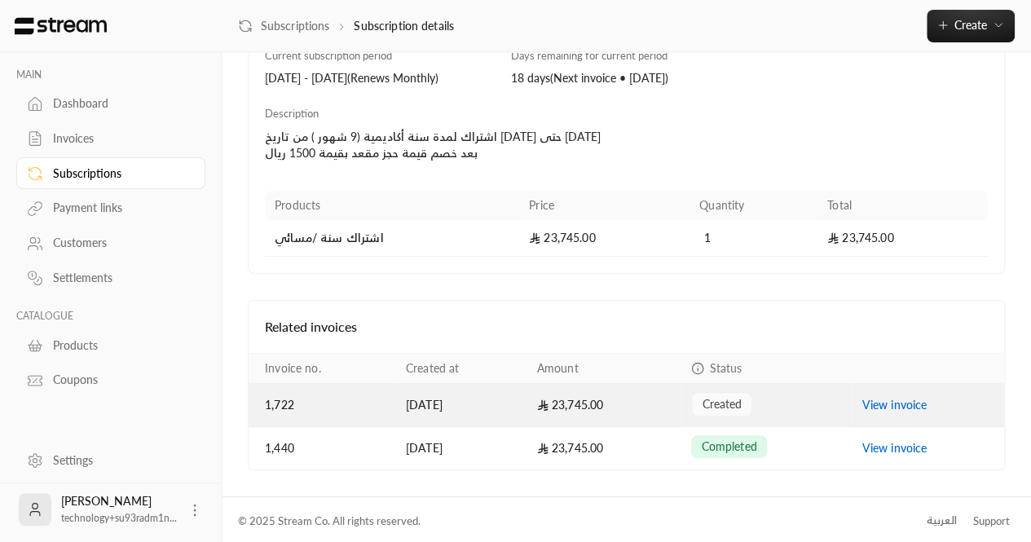
click at [895, 406] on link "View invoice" at bounding box center [894, 405] width 65 height 14
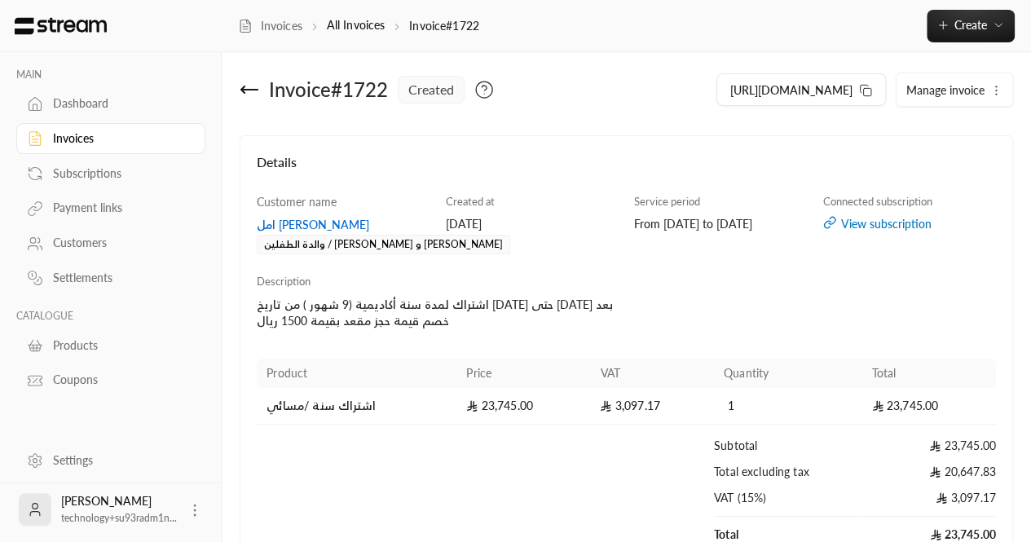
scroll to position [7, 0]
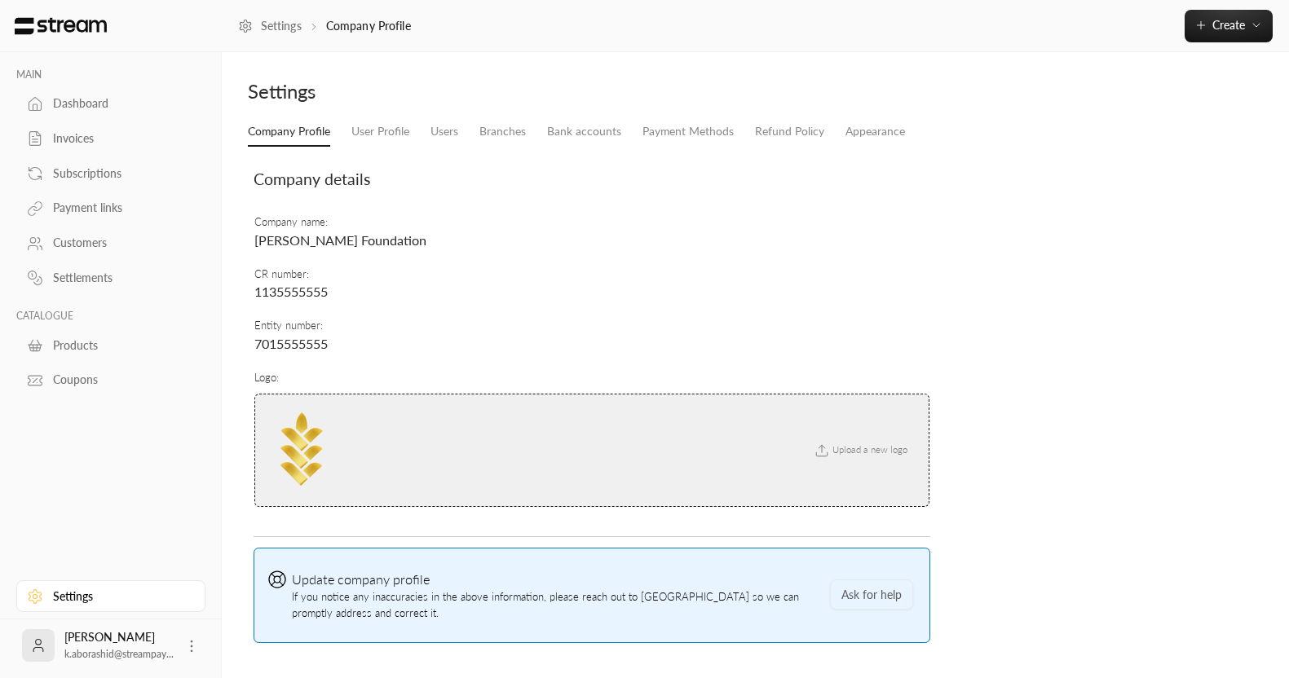
scroll to position [50, 0]
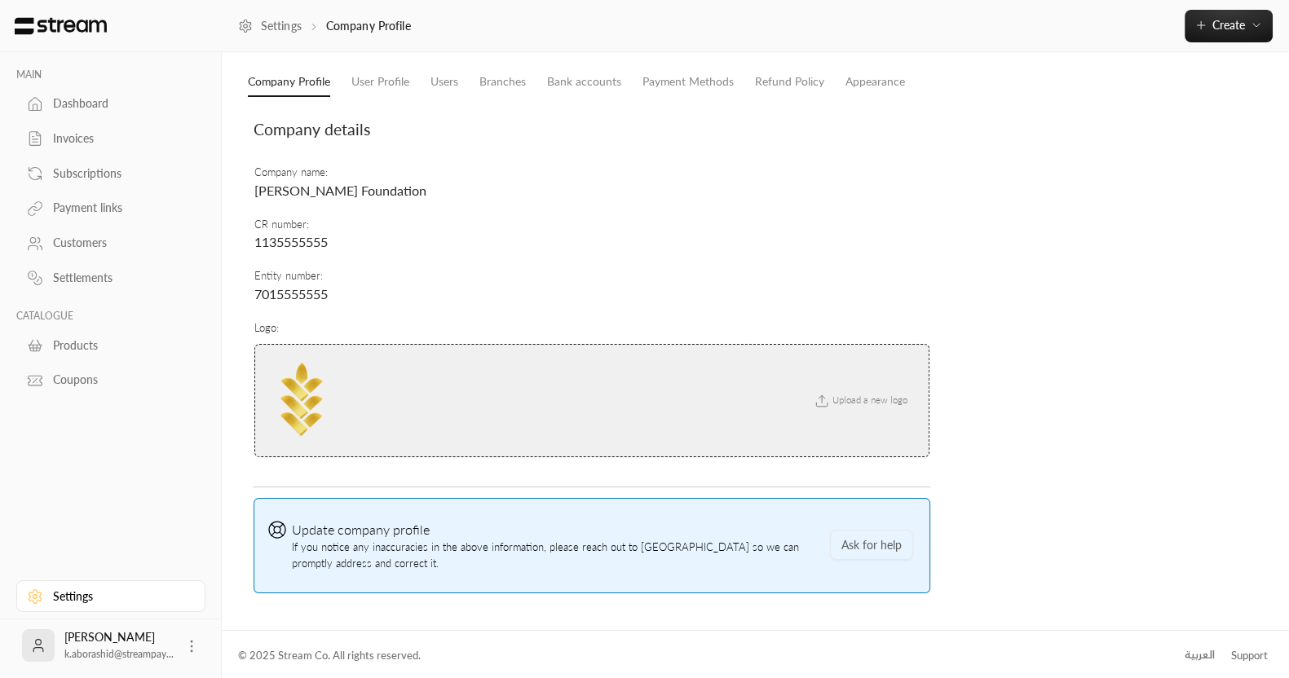
click at [111, 650] on span "k.aborashid@streampay..." at bounding box center [118, 654] width 109 height 12
copy div "k.aborashid@streampay..."
click at [218, 41] on div at bounding box center [111, 26] width 222 height 52
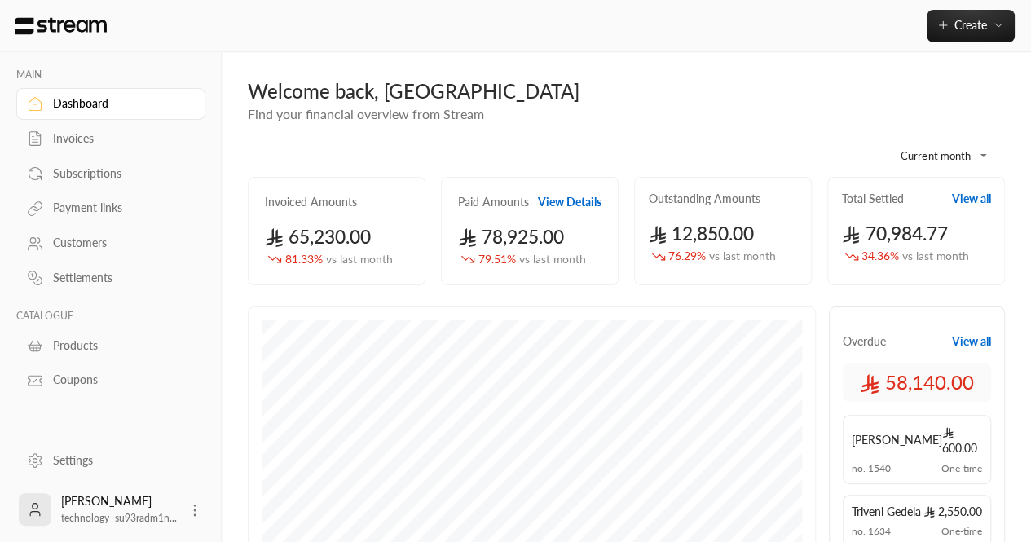
click at [194, 503] on icon at bounding box center [195, 510] width 16 height 16
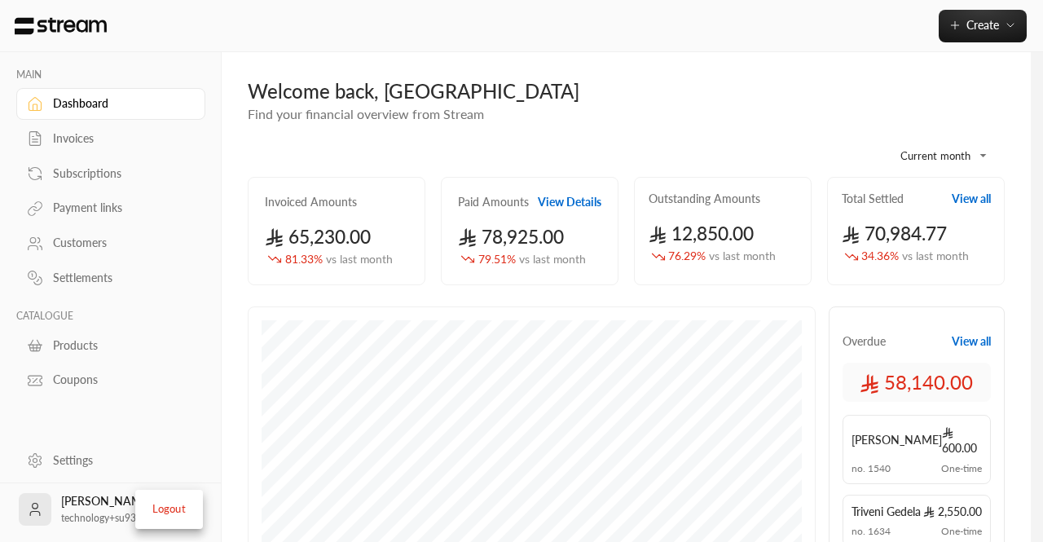
click at [157, 512] on li "Logout" at bounding box center [169, 509] width 60 height 26
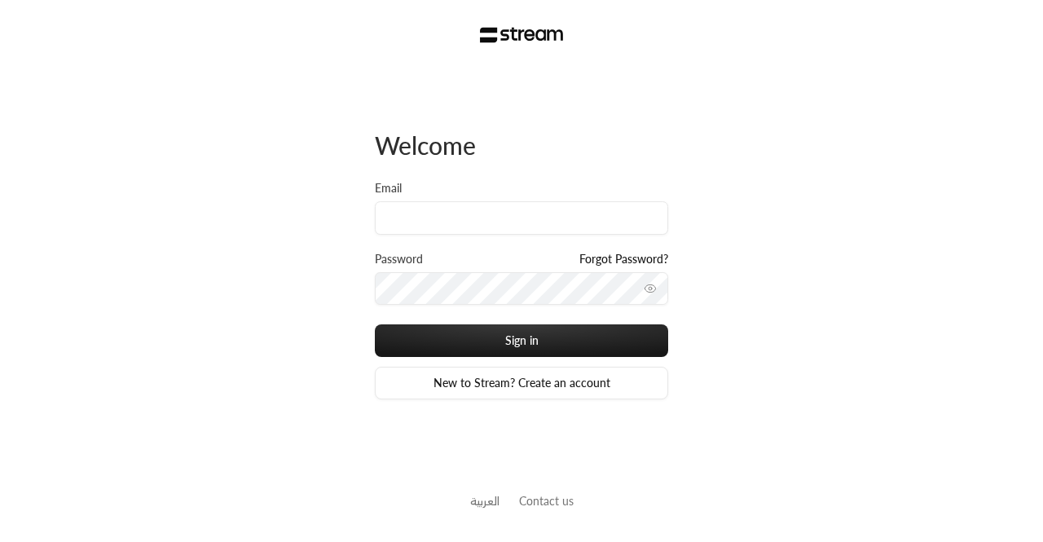
click at [434, 236] on div "Email" at bounding box center [521, 215] width 293 height 71
click at [417, 232] on input "Email" at bounding box center [521, 217] width 293 height 33
paste input "[EMAIL_ADDRESS][DOMAIN_NAME]"
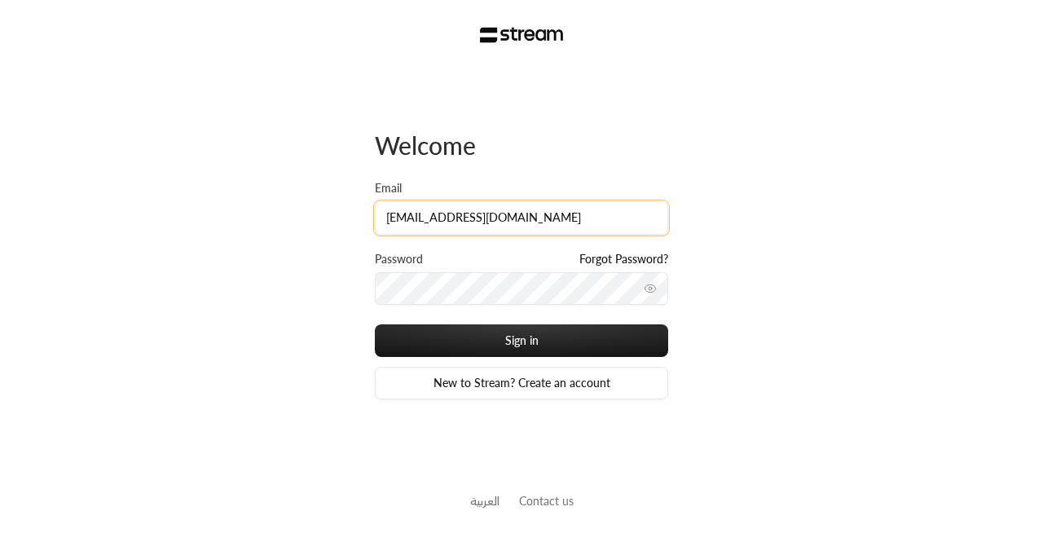
type input "[EMAIL_ADDRESS][DOMAIN_NAME]"
click at [430, 268] on div "Password Forgot Password?" at bounding box center [521, 261] width 293 height 21
click at [412, 268] on div "Password Forgot Password?" at bounding box center [521, 261] width 293 height 21
click at [375, 324] on button "Sign in" at bounding box center [521, 340] width 293 height 33
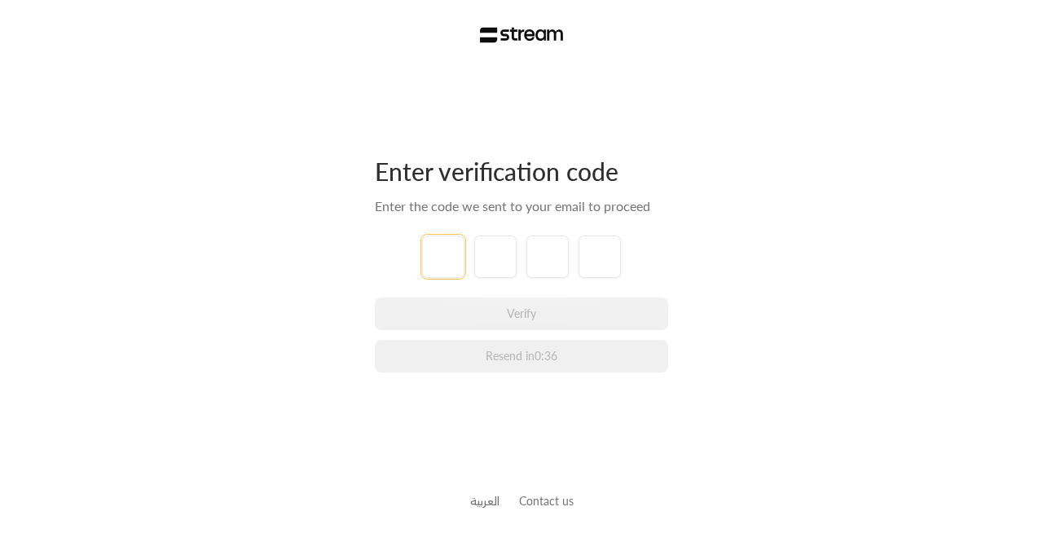
paste input "0"
type input "0"
type input "6"
type input "1"
type input "4"
